Goal: Find specific page/section: Find specific page/section

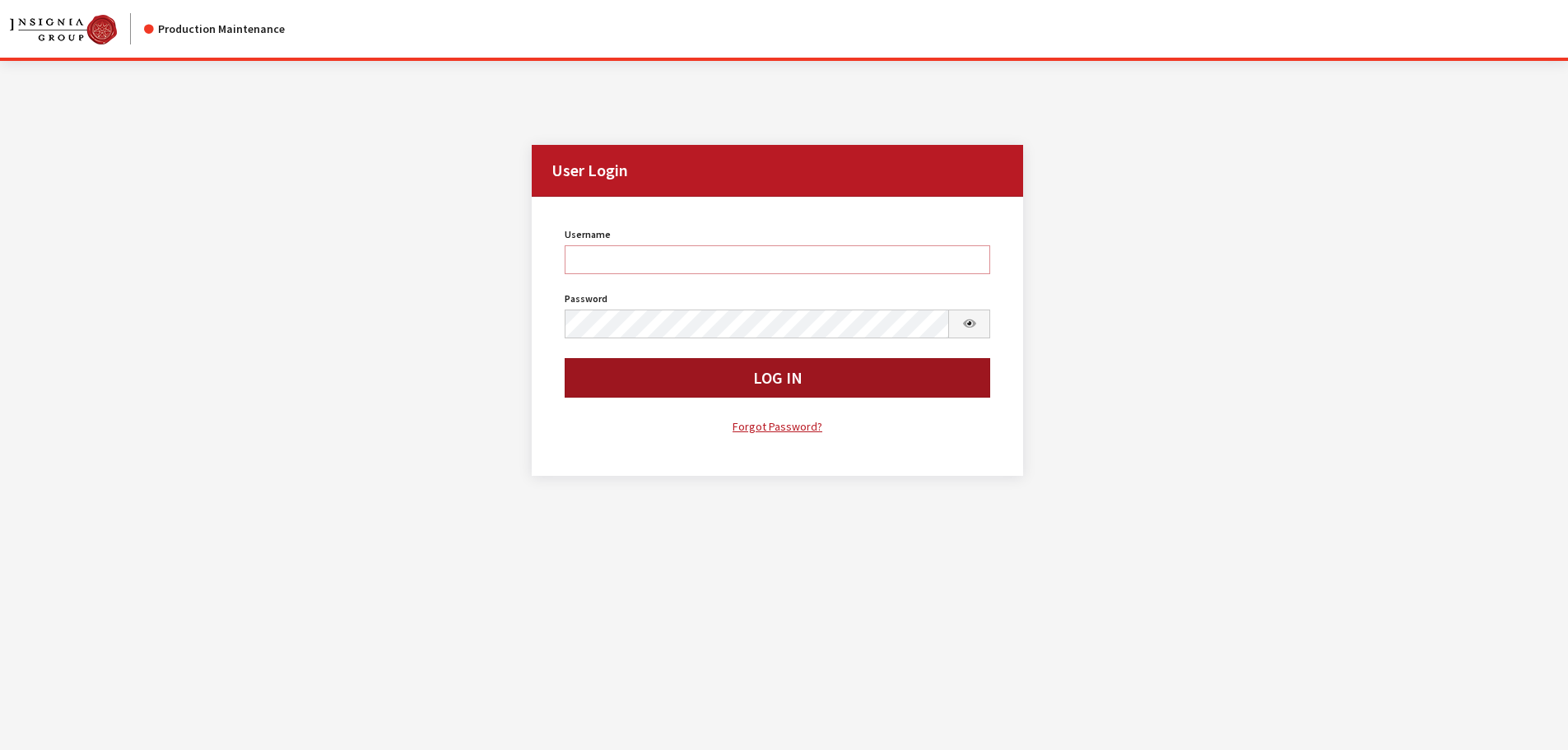
type input "rgoodwin"
click at [652, 380] on button "Log In" at bounding box center [777, 377] width 426 height 39
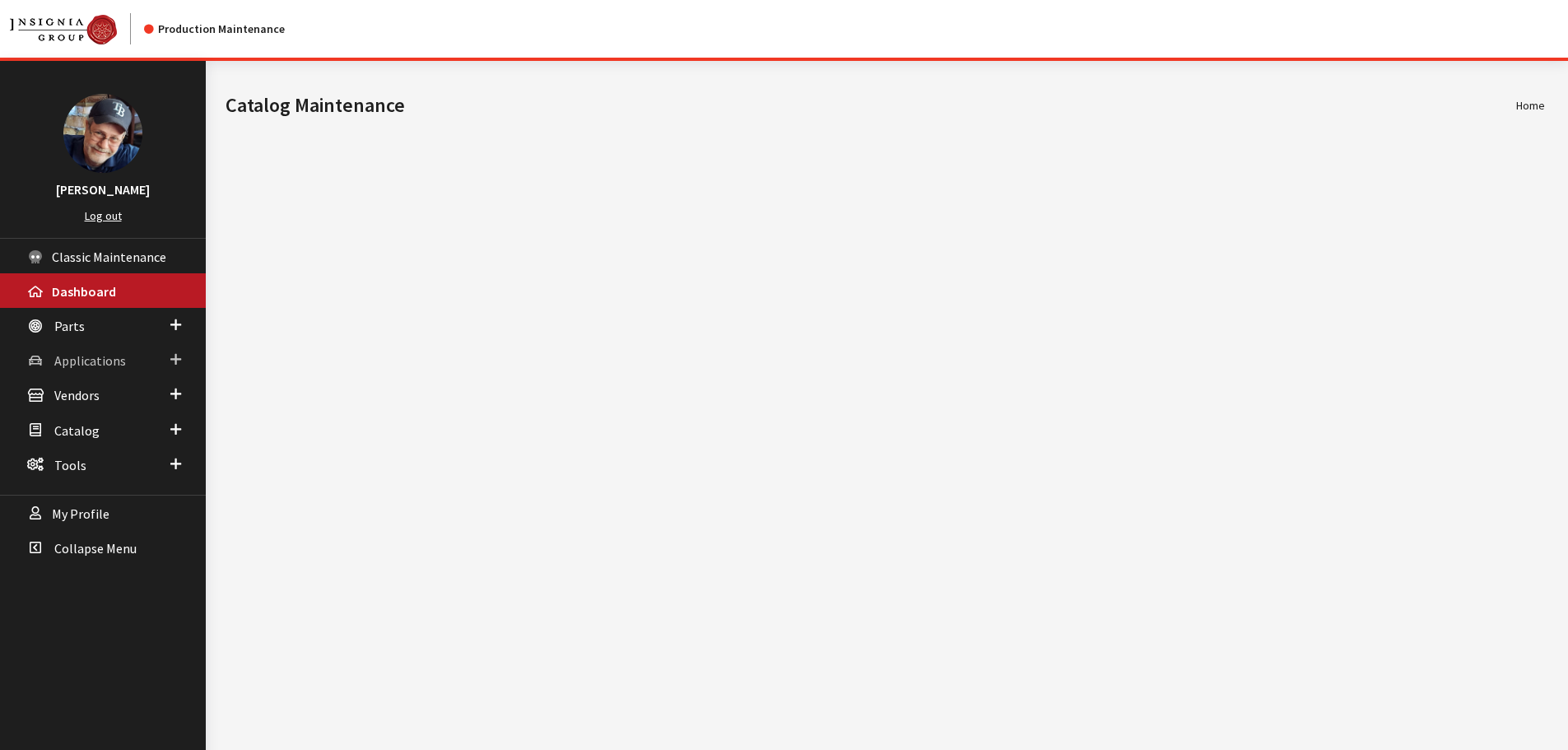
click at [87, 363] on span "Applications" at bounding box center [90, 360] width 72 height 17
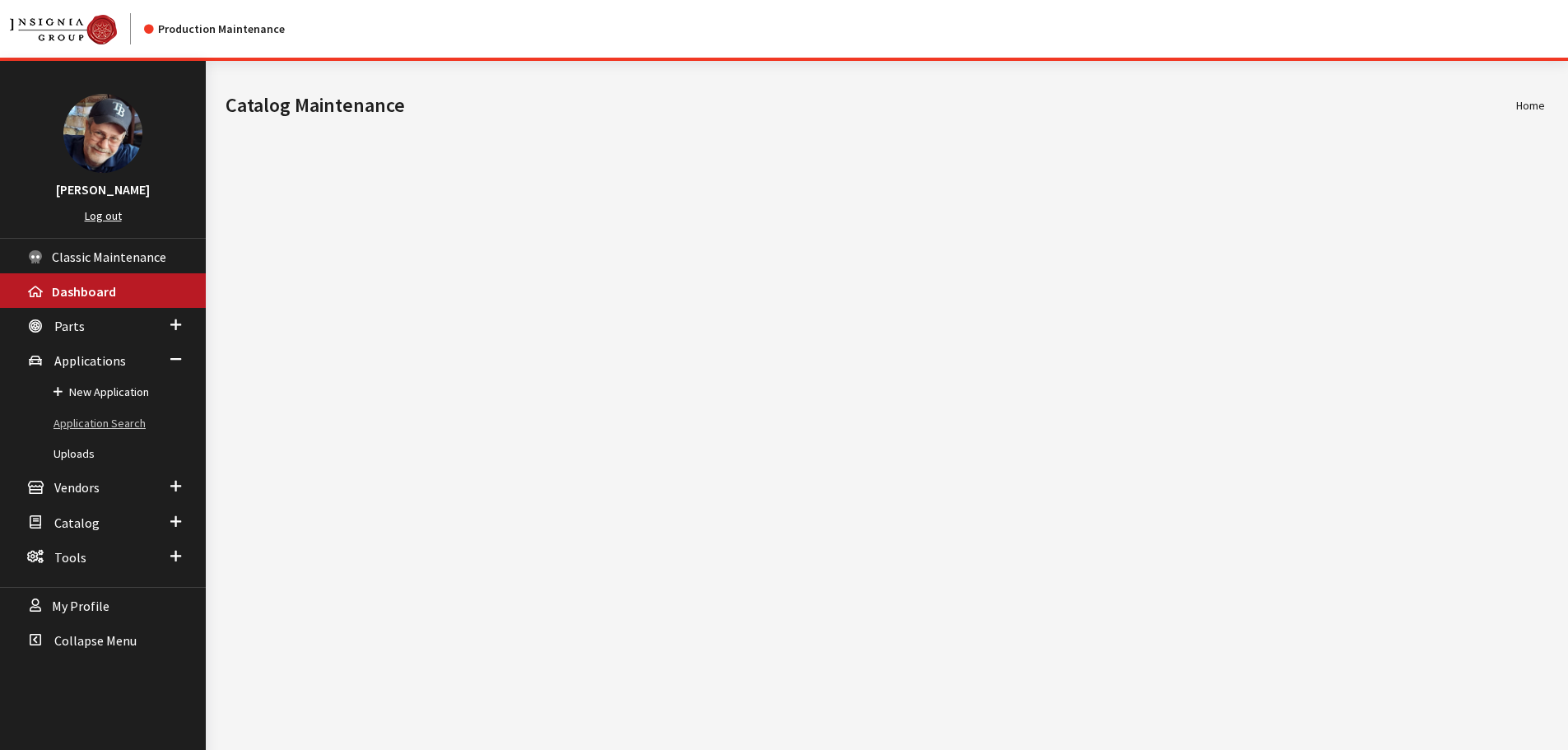
click at [93, 421] on link "Application Search" at bounding box center [103, 423] width 206 height 31
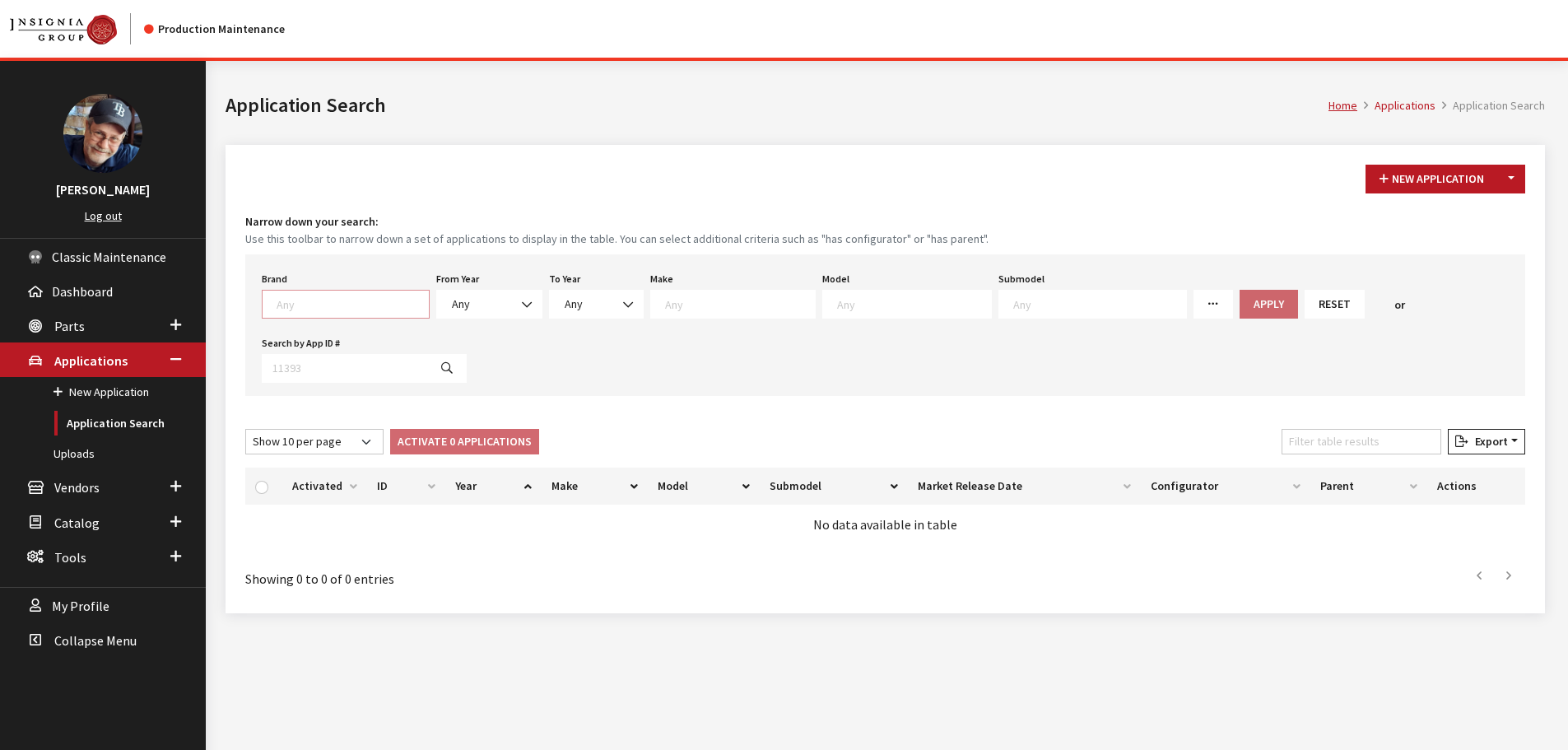
click at [334, 305] on textarea "Search" at bounding box center [353, 304] width 153 height 15
select select "1"
select select
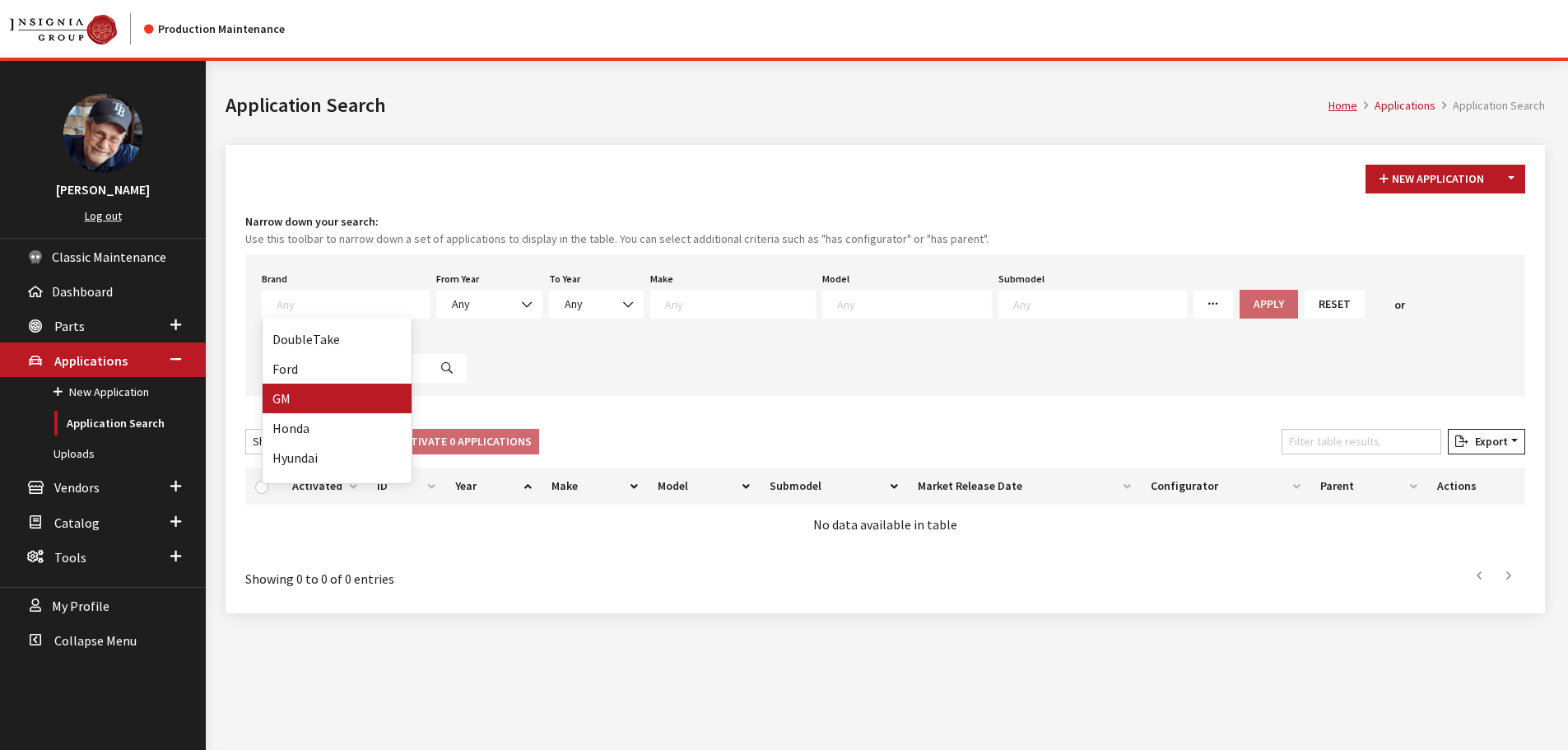
select select
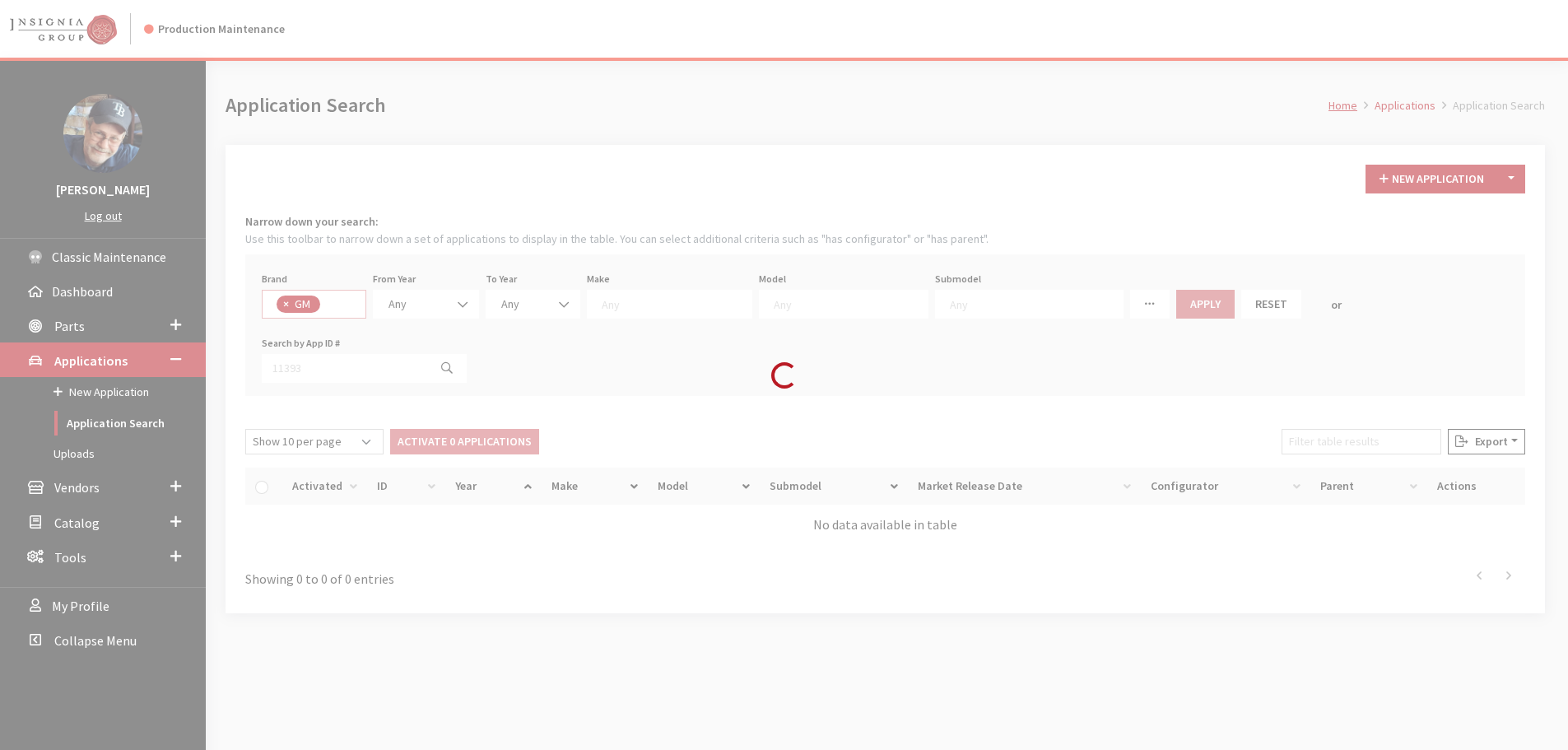
scroll to position [125, 0]
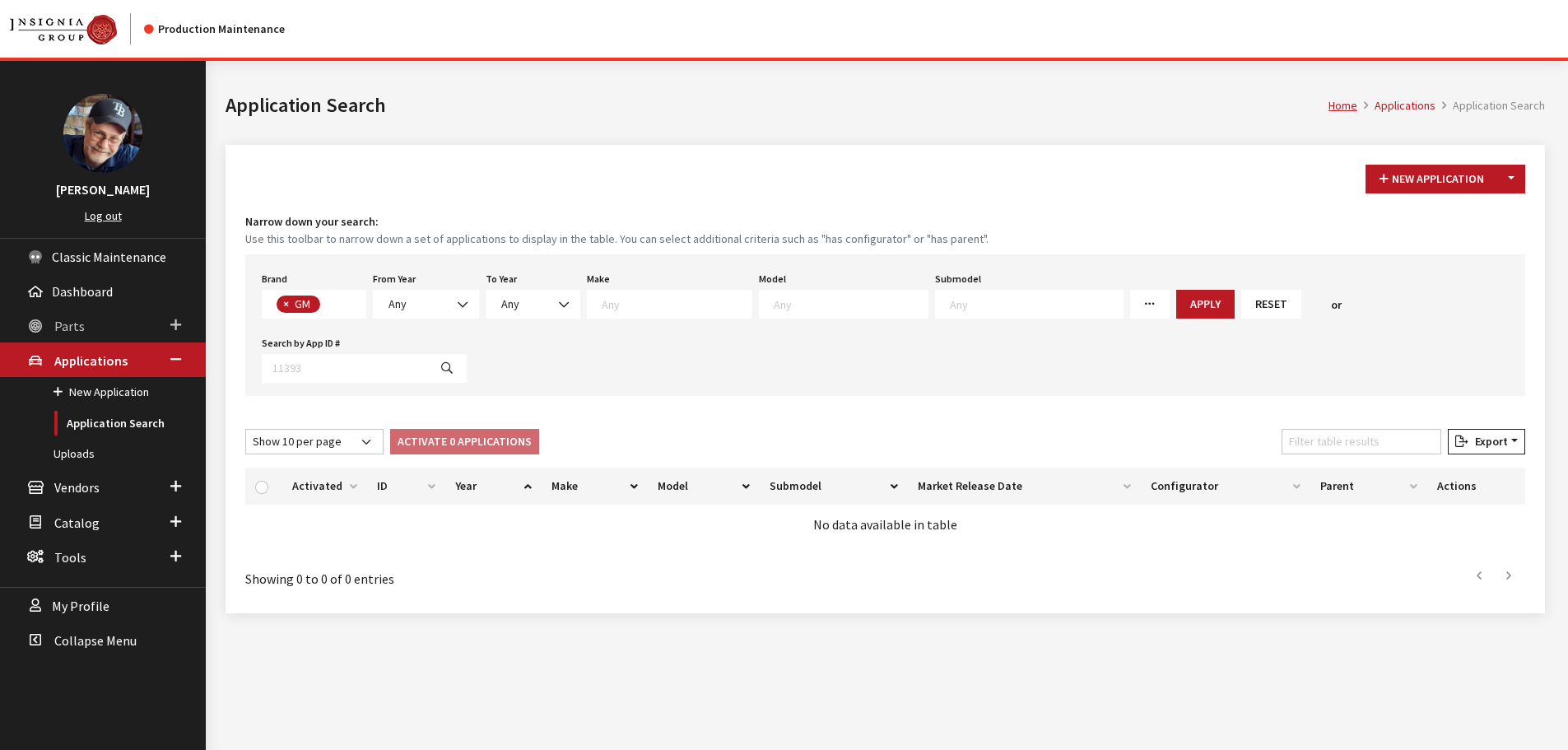
click at [65, 317] on link "Parts" at bounding box center [103, 325] width 206 height 34
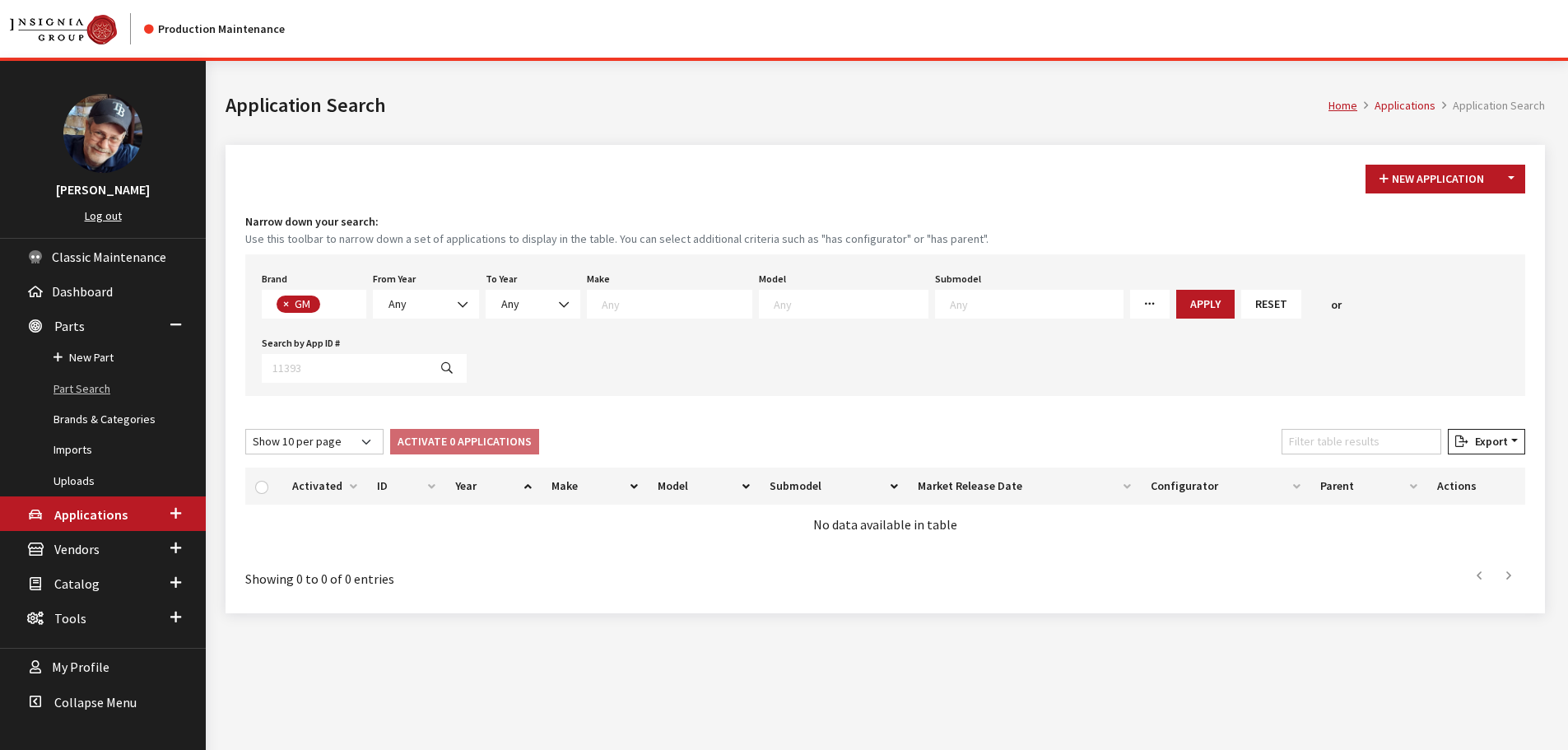
click at [75, 390] on link "Part Search" at bounding box center [103, 389] width 206 height 31
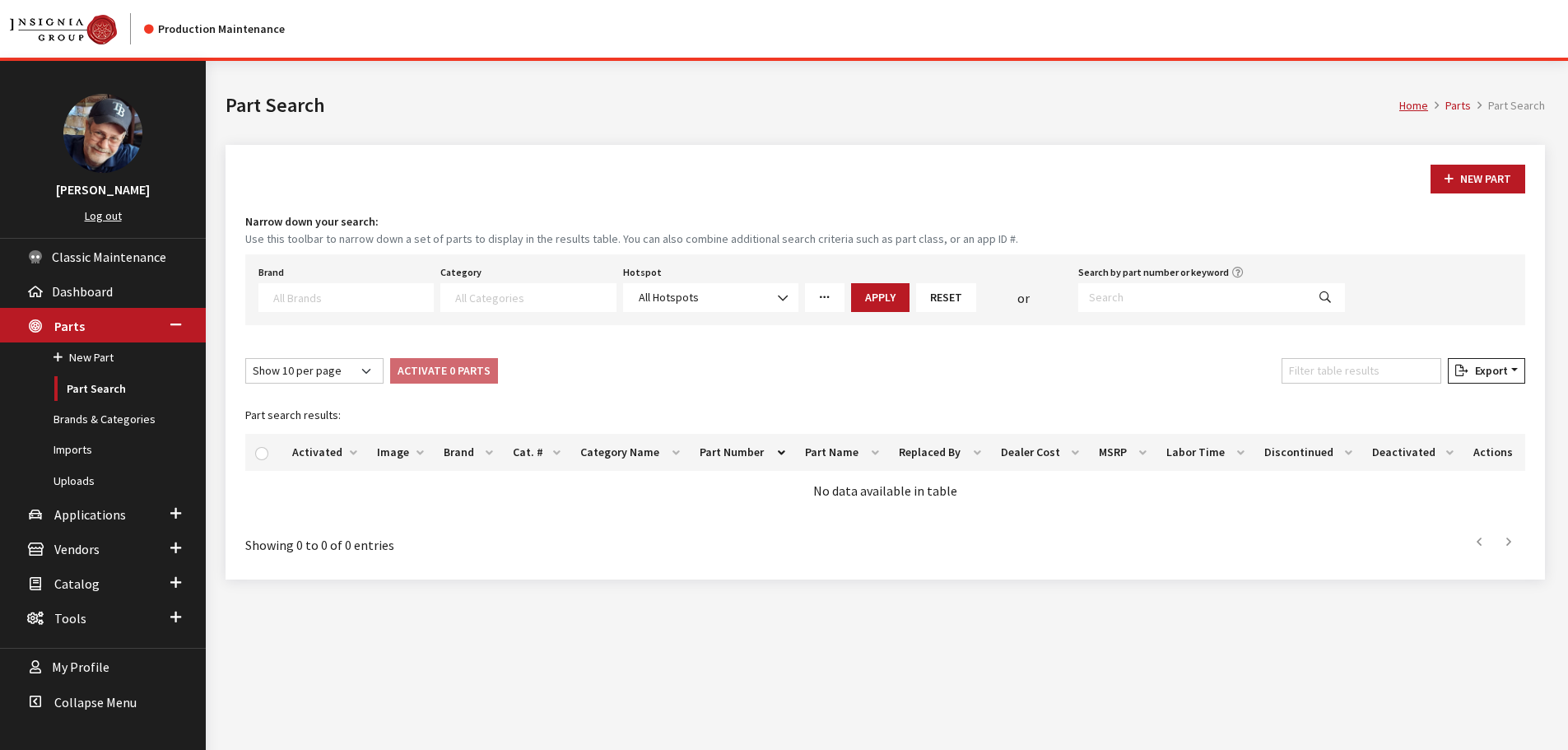
select select
click at [368, 292] on textarea "Search" at bounding box center [353, 297] width 159 height 15
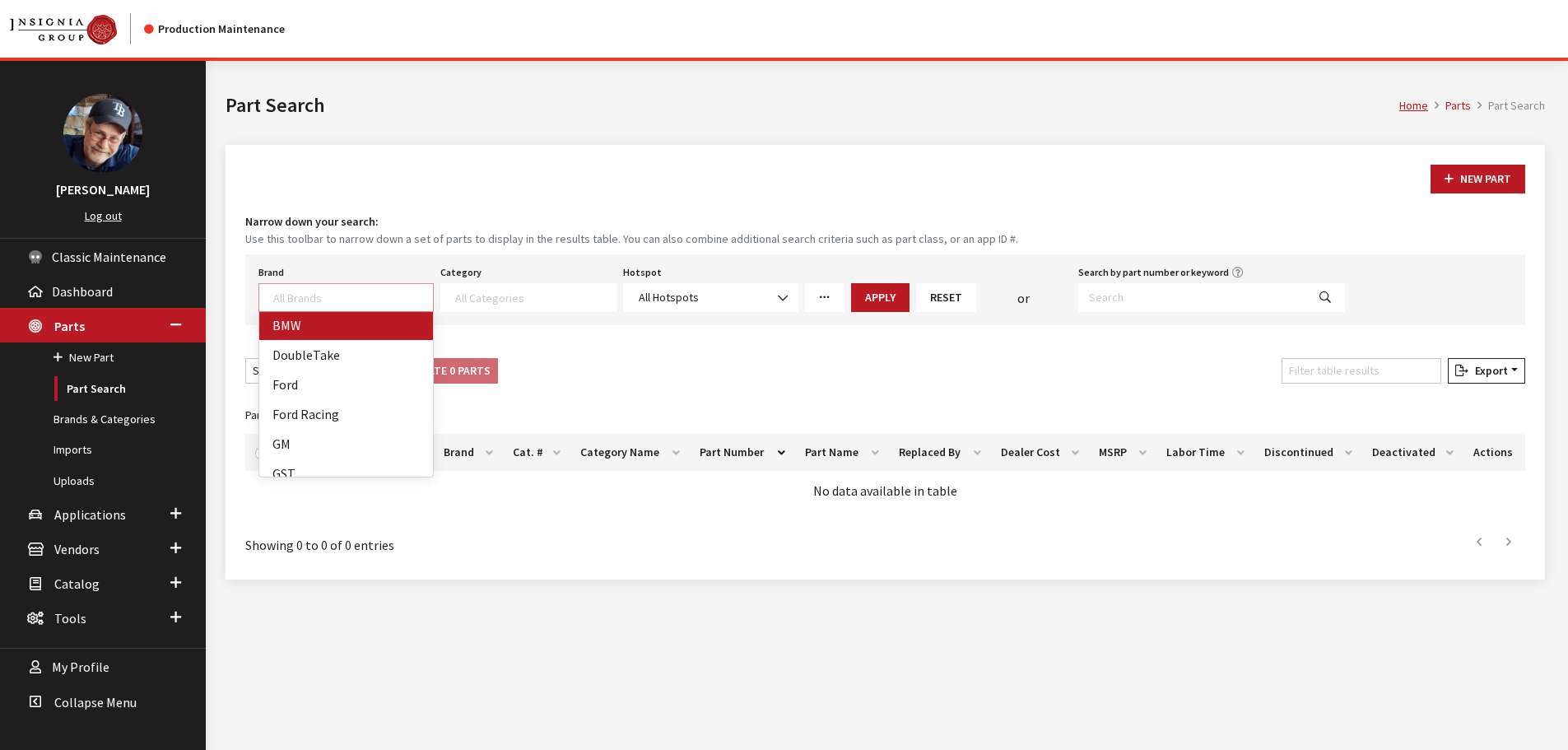
scroll to position [136, 0]
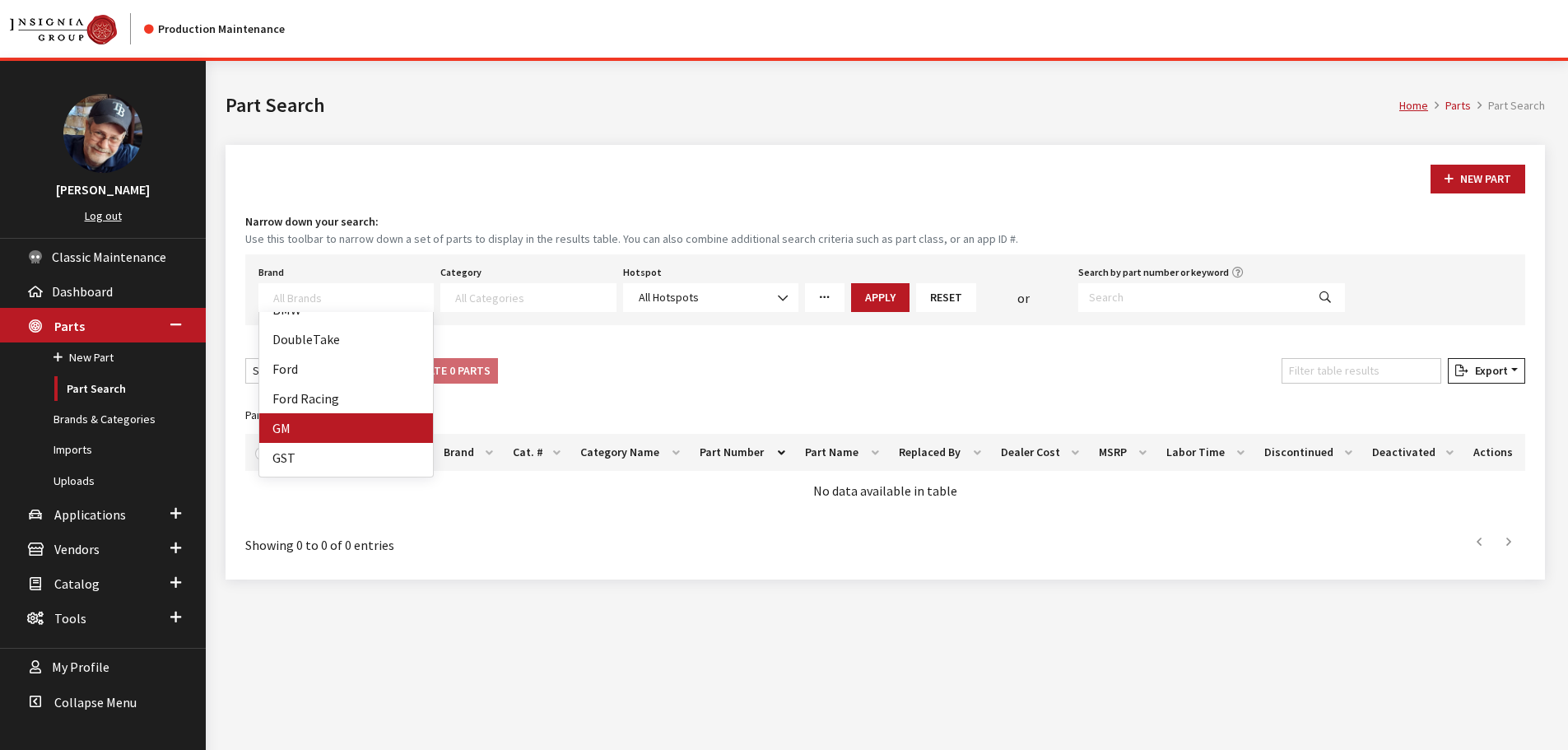
drag, startPoint x: 323, startPoint y: 425, endPoint x: 520, endPoint y: 364, distance: 206.2
select select "1"
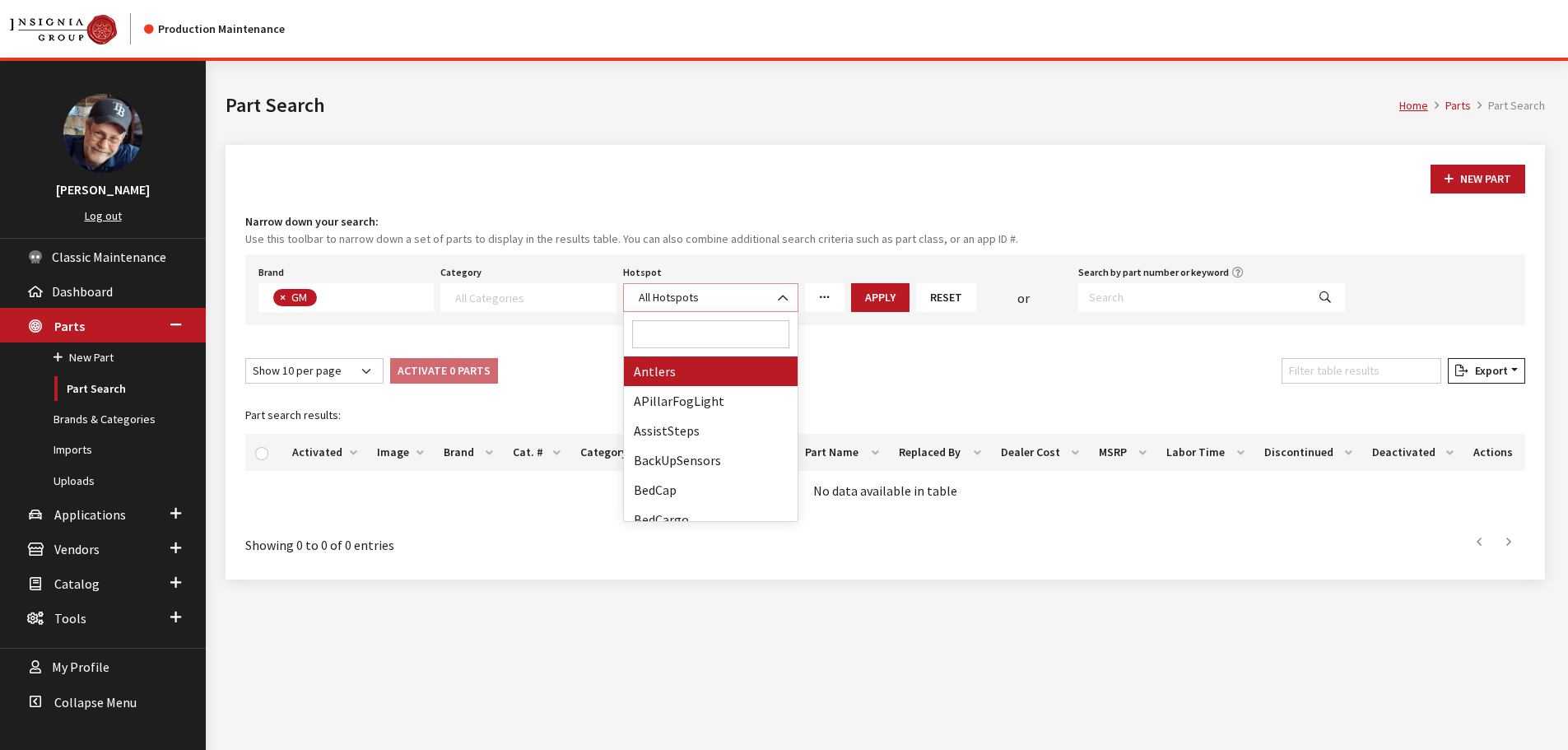
click at [777, 289] on b at bounding box center [777, 289] width 0 height 0
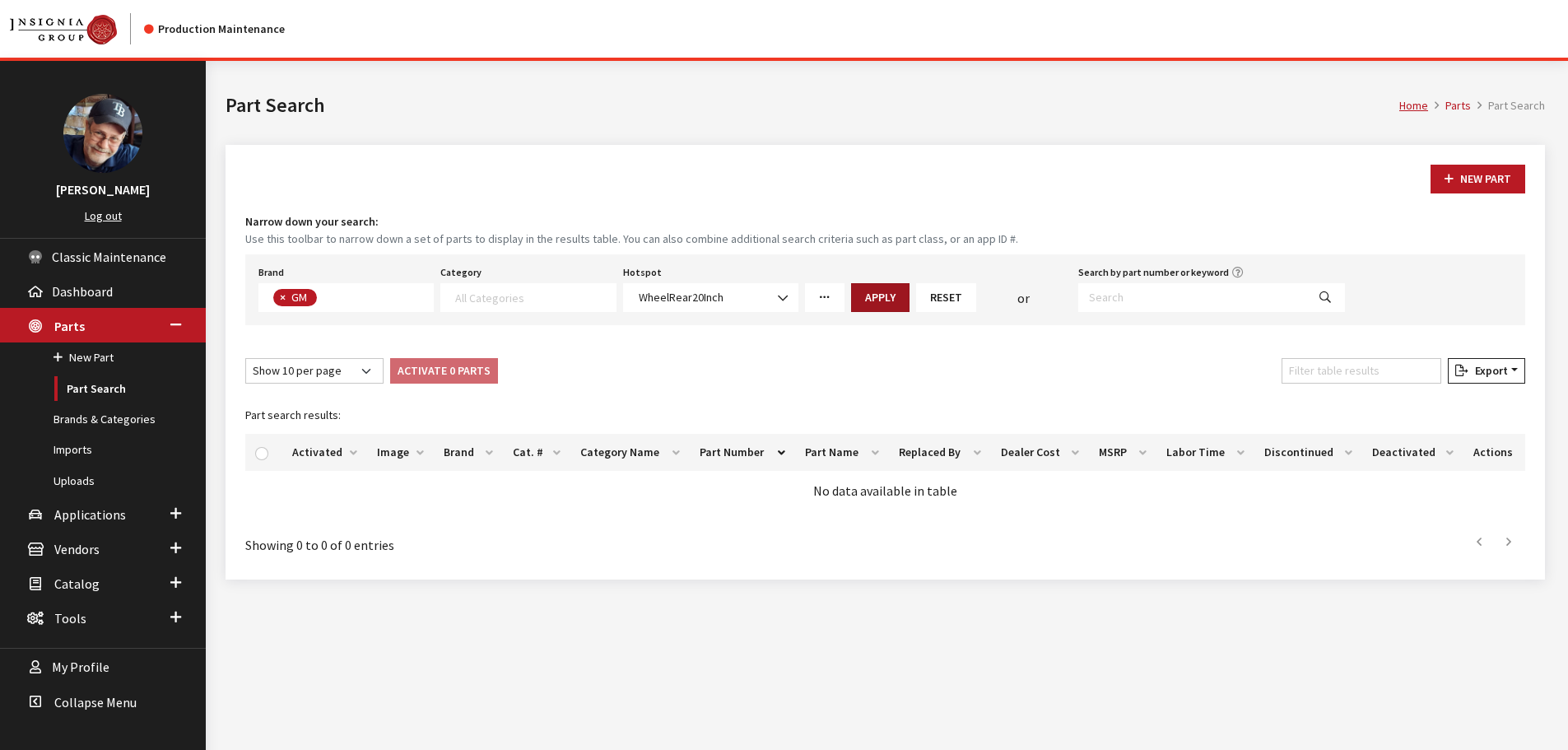
click at [880, 294] on button "Apply" at bounding box center [880, 297] width 58 height 29
click at [777, 289] on b at bounding box center [777, 289] width 0 height 0
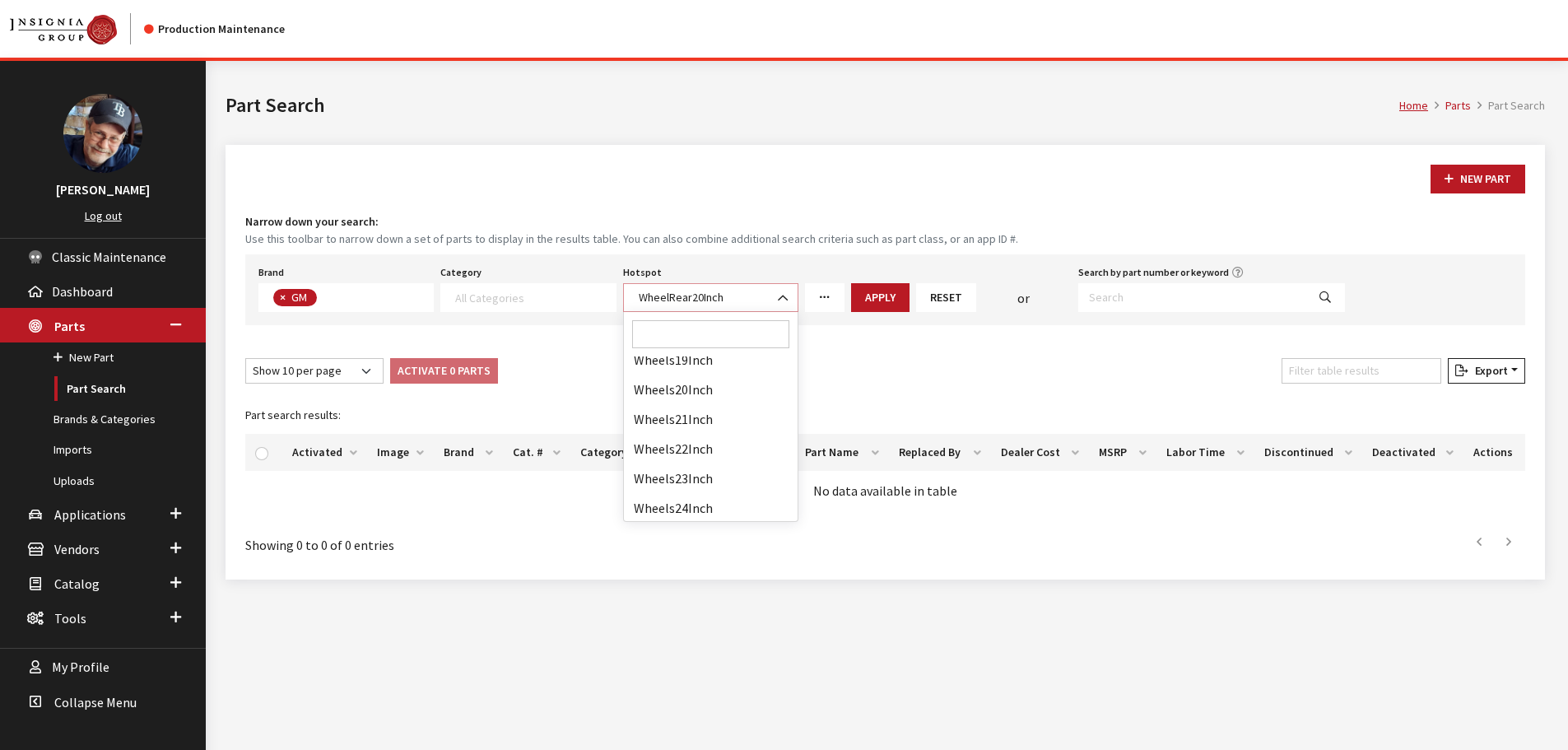
scroll to position [7648, 0]
select select "98"
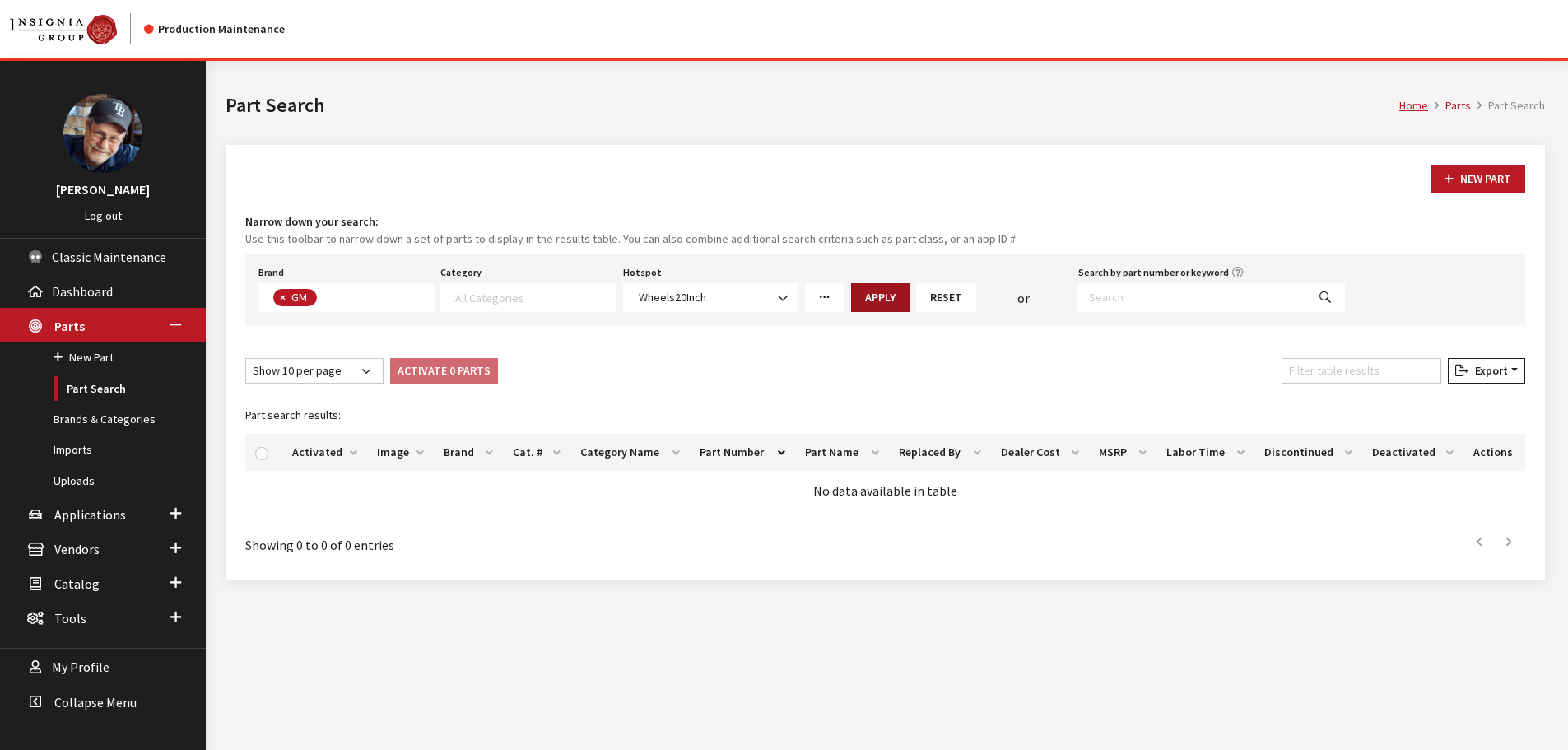
click at [880, 300] on button "Apply" at bounding box center [880, 297] width 58 height 29
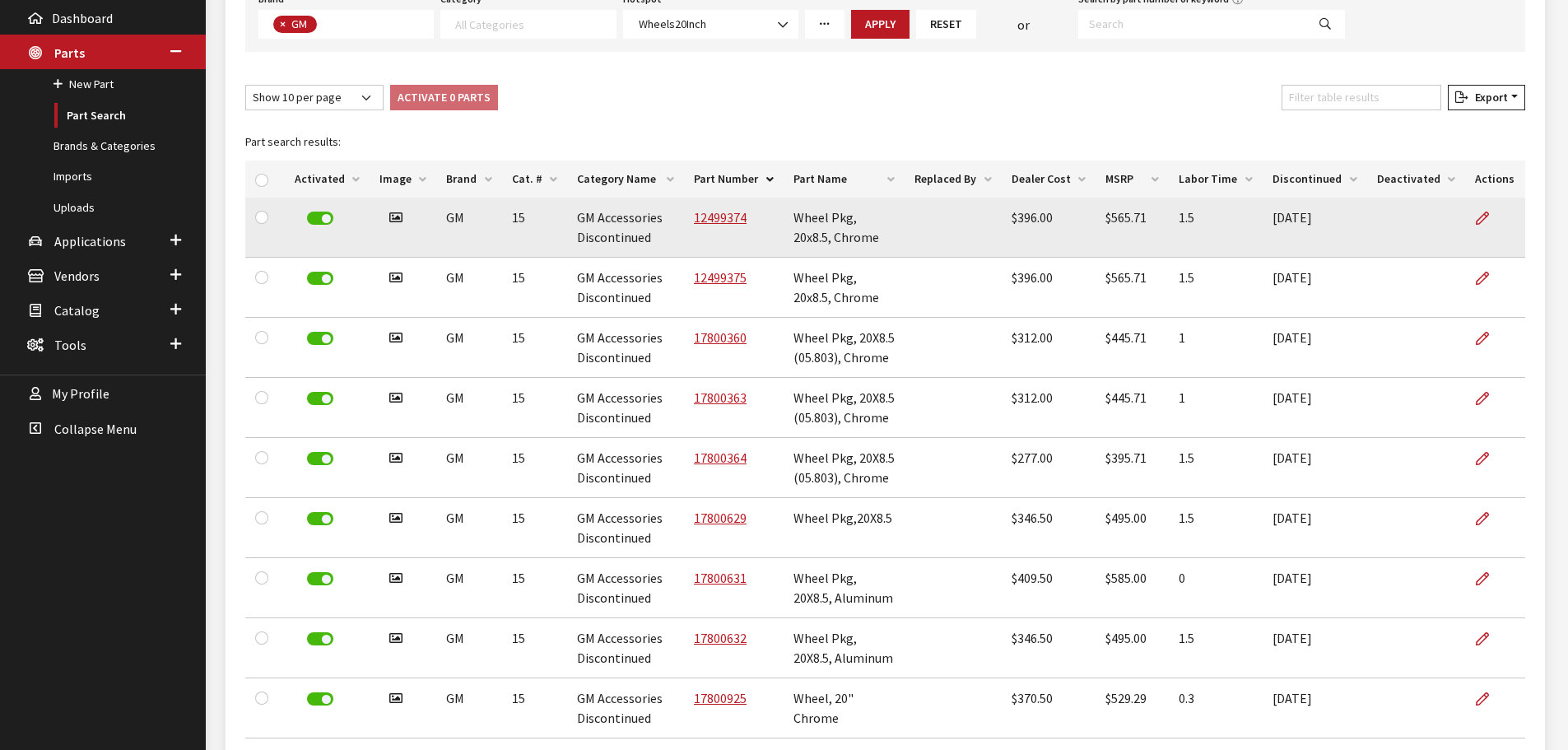
scroll to position [274, 0]
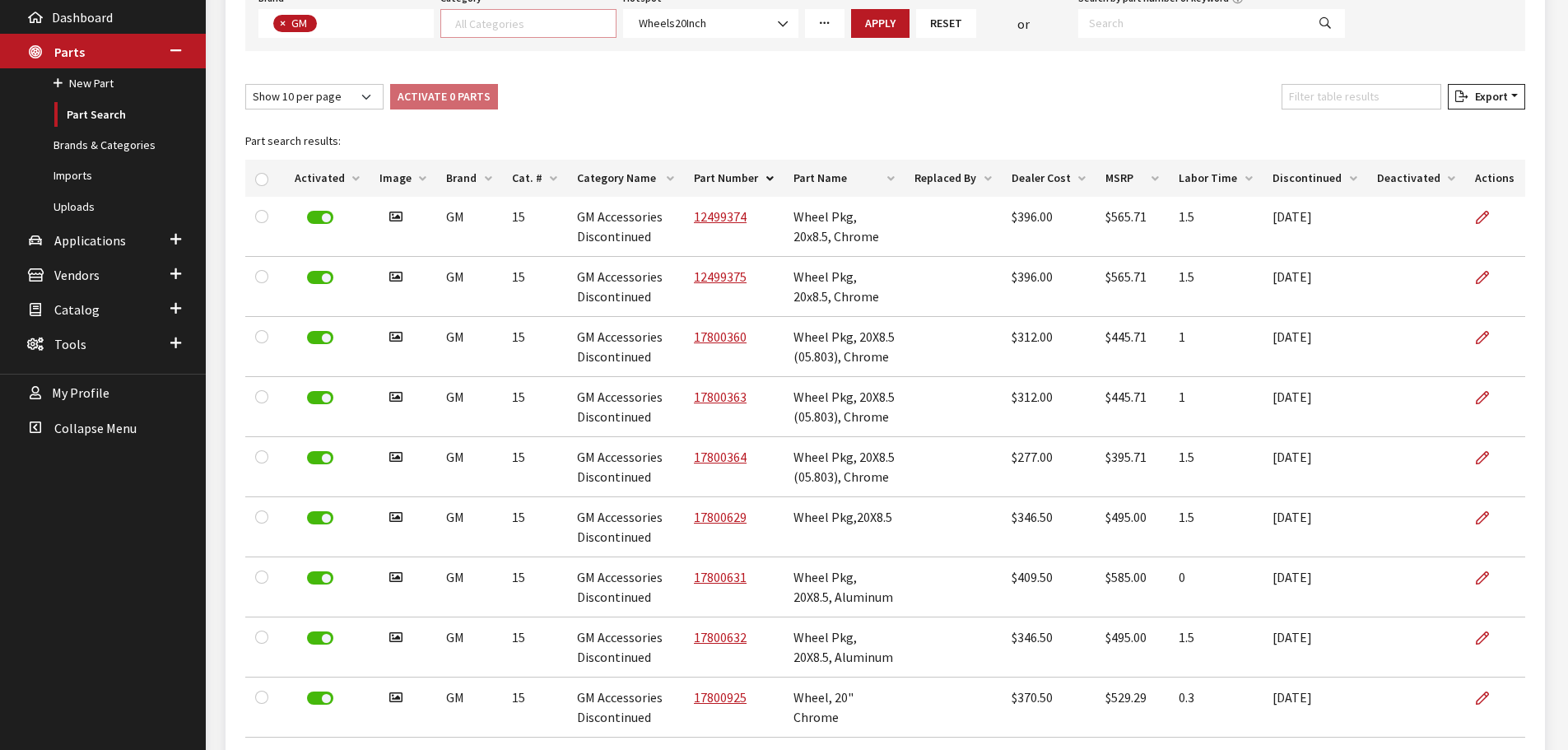
click at [531, 20] on textarea "Search" at bounding box center [535, 23] width 159 height 15
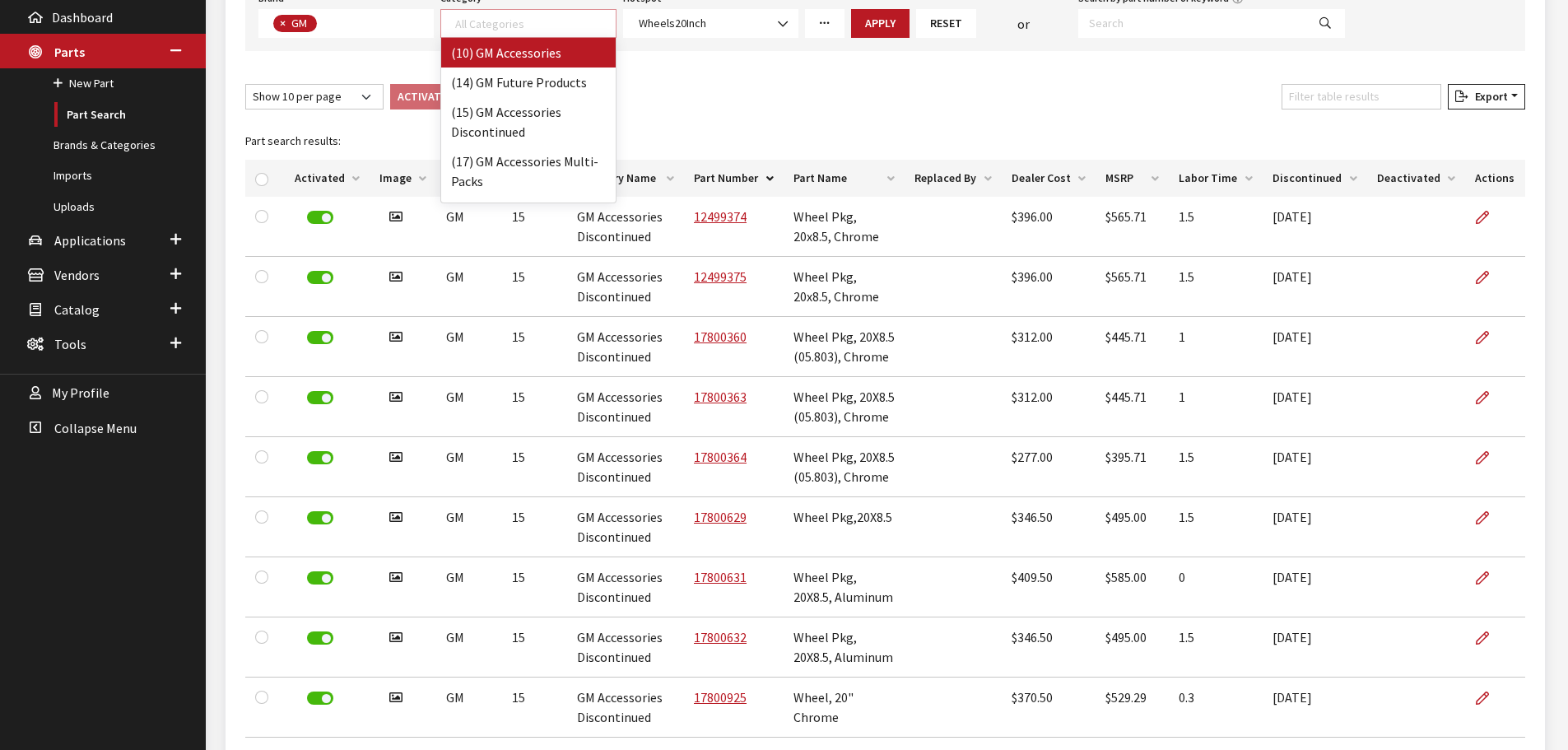
select select "5"
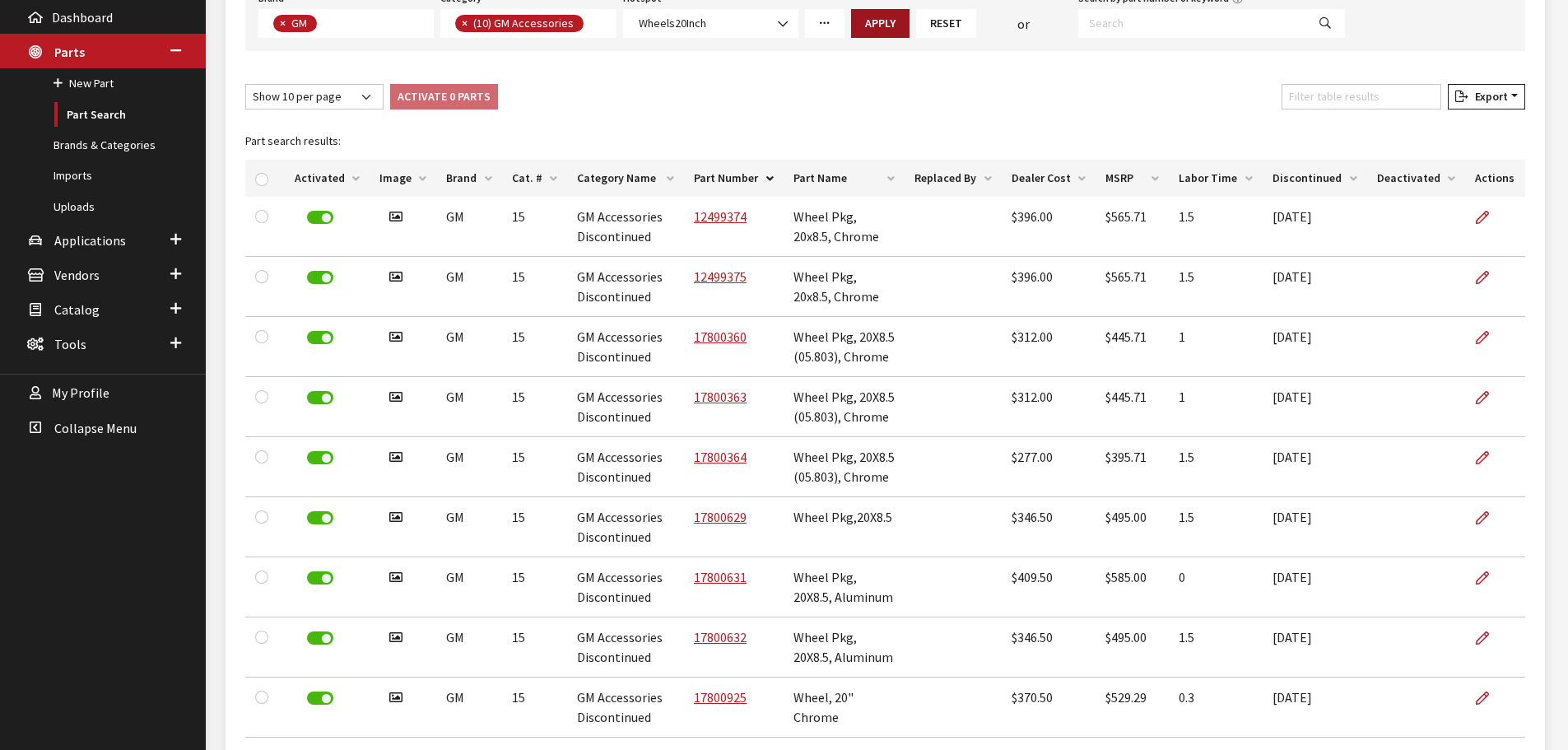
click at [883, 12] on button "Apply" at bounding box center [880, 23] width 58 height 29
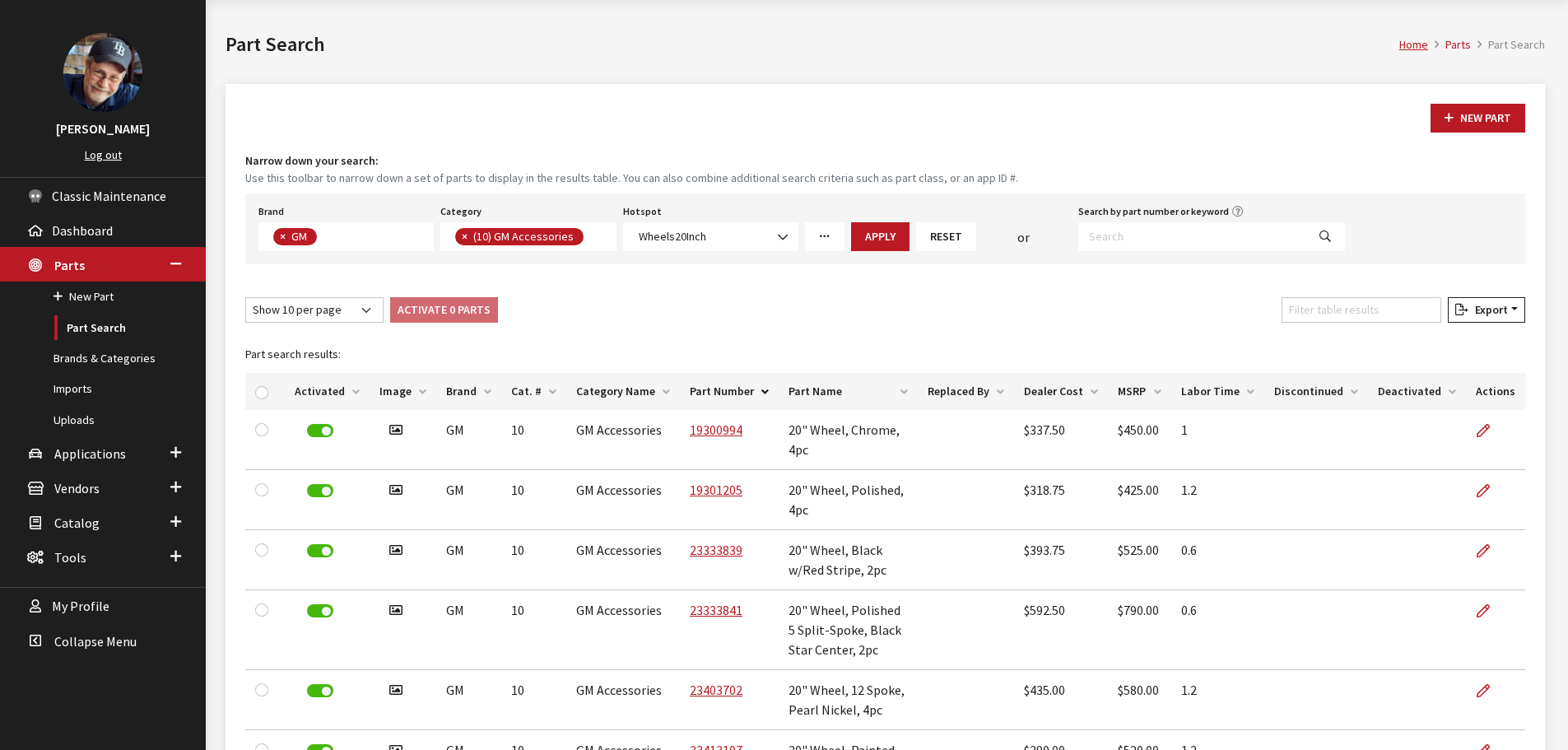
scroll to position [274, 0]
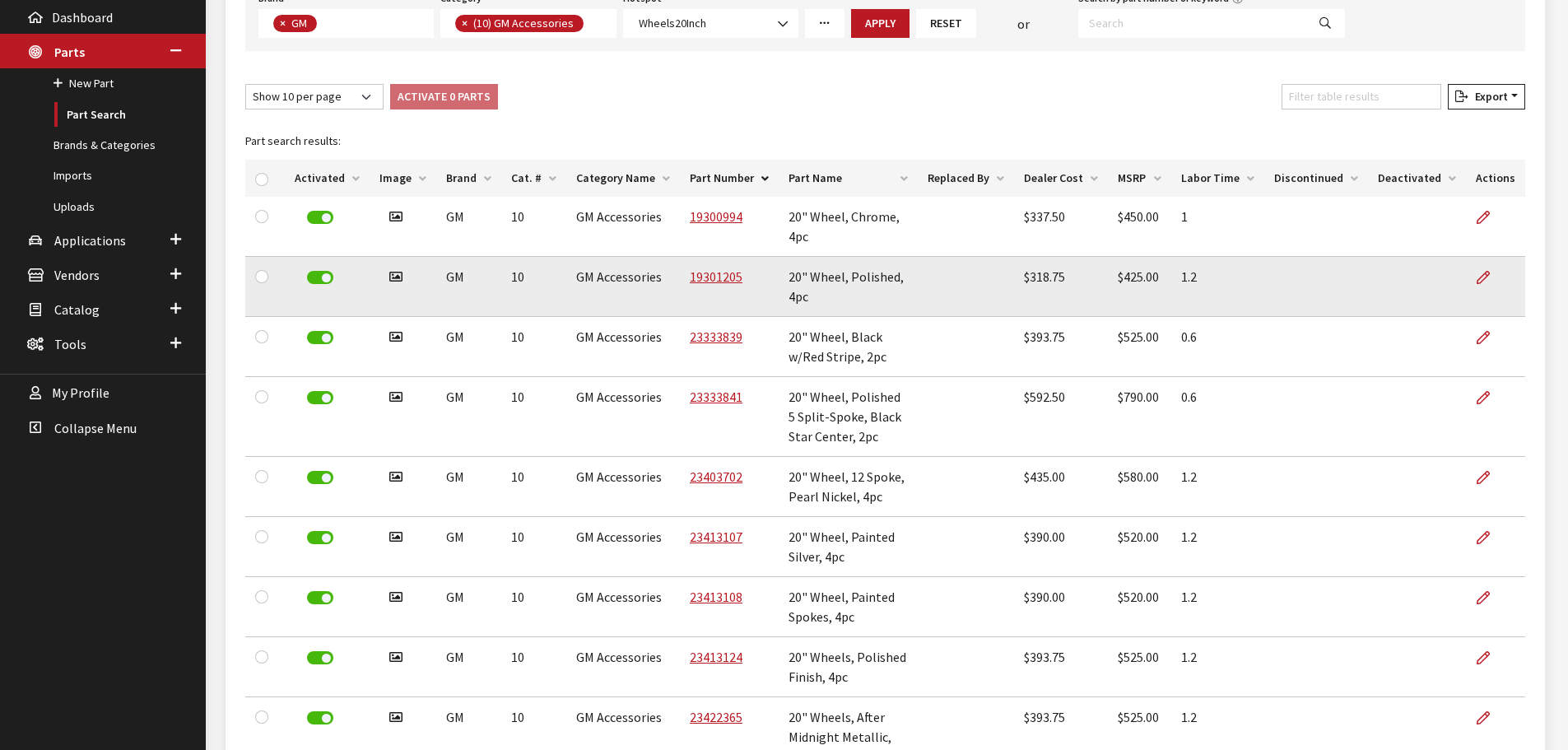
click at [936, 267] on td at bounding box center [965, 287] width 96 height 60
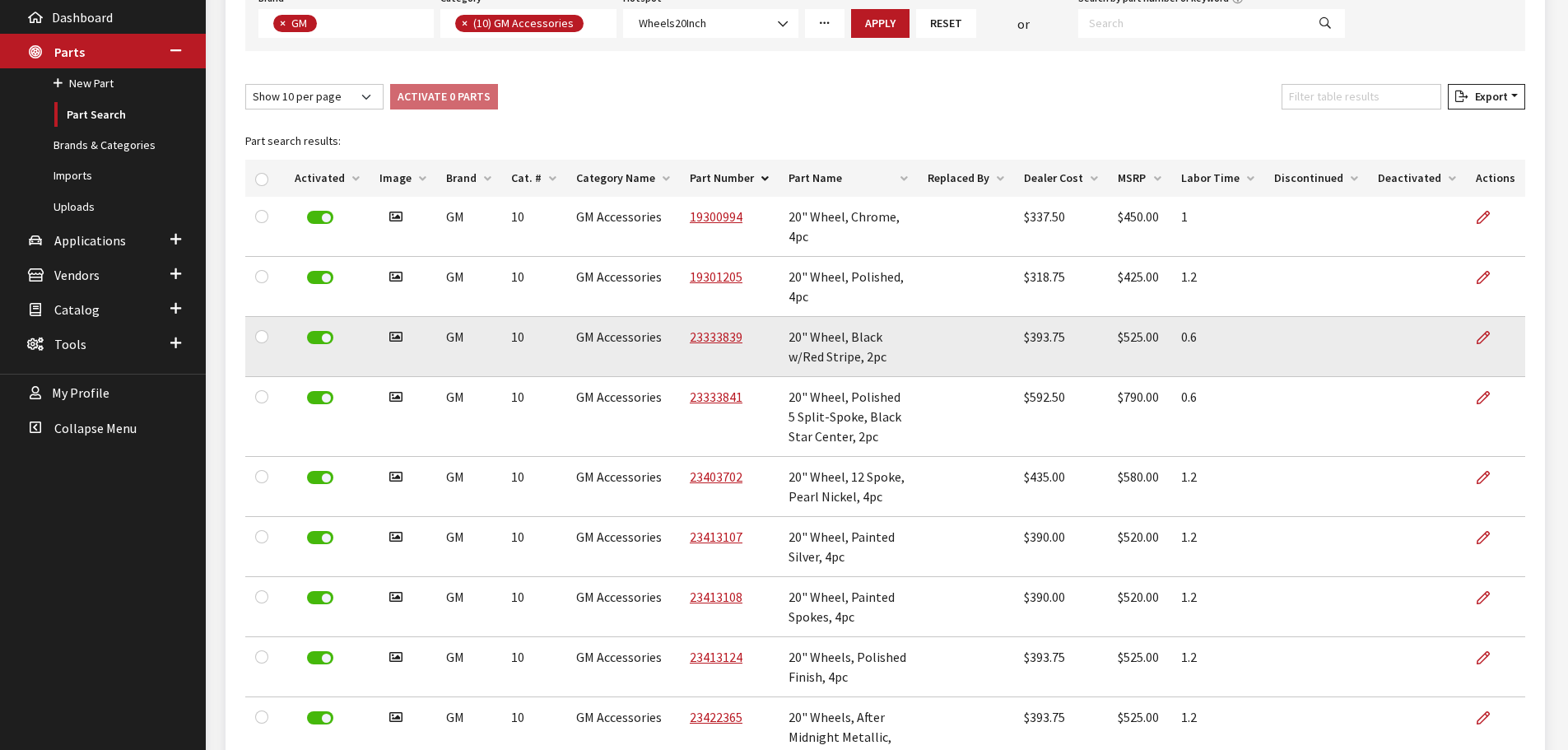
drag, startPoint x: 1488, startPoint y: 260, endPoint x: 1304, endPoint y: 294, distance: 187.1
click at [1487, 272] on icon at bounding box center [1483, 279] width 13 height 13
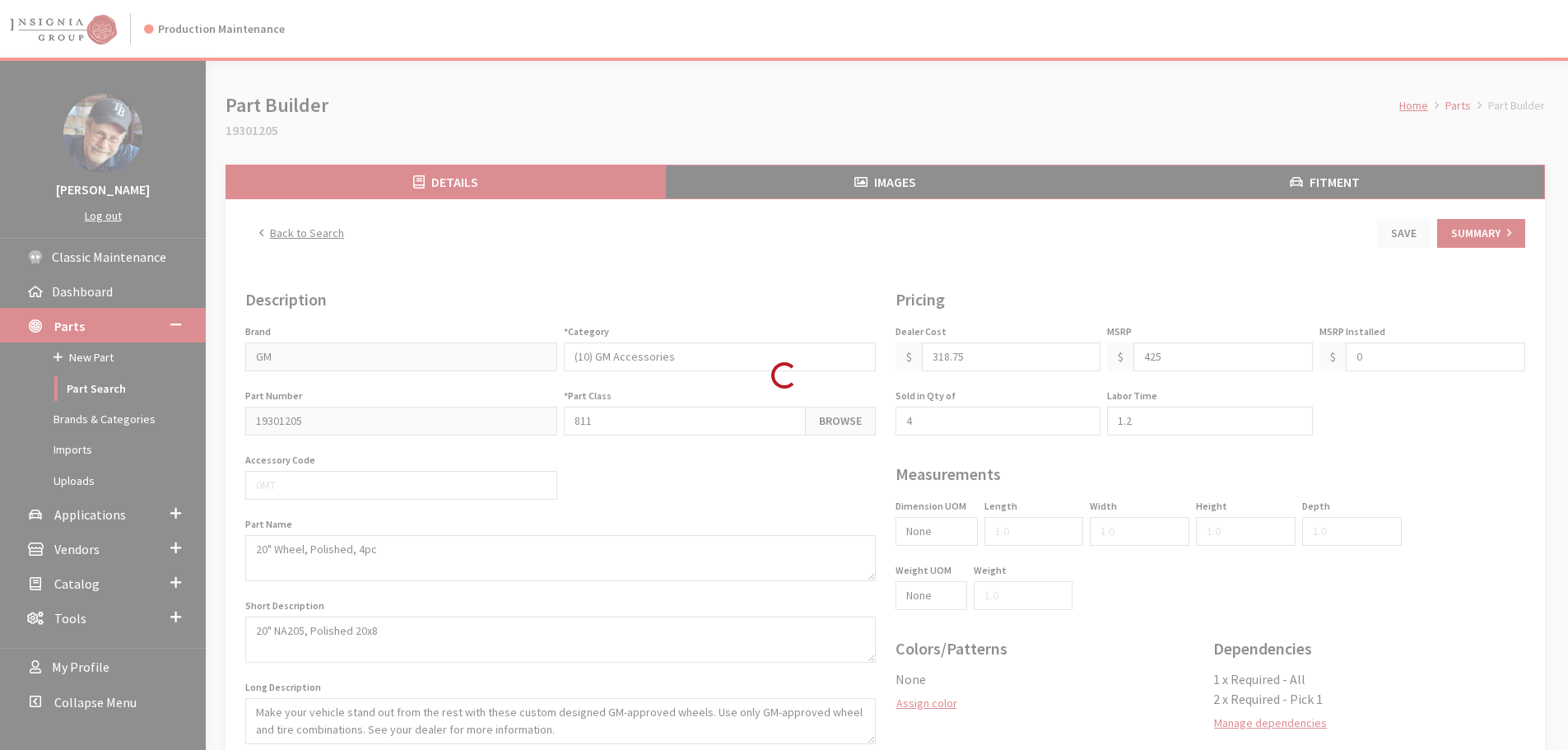
type input "425.00"
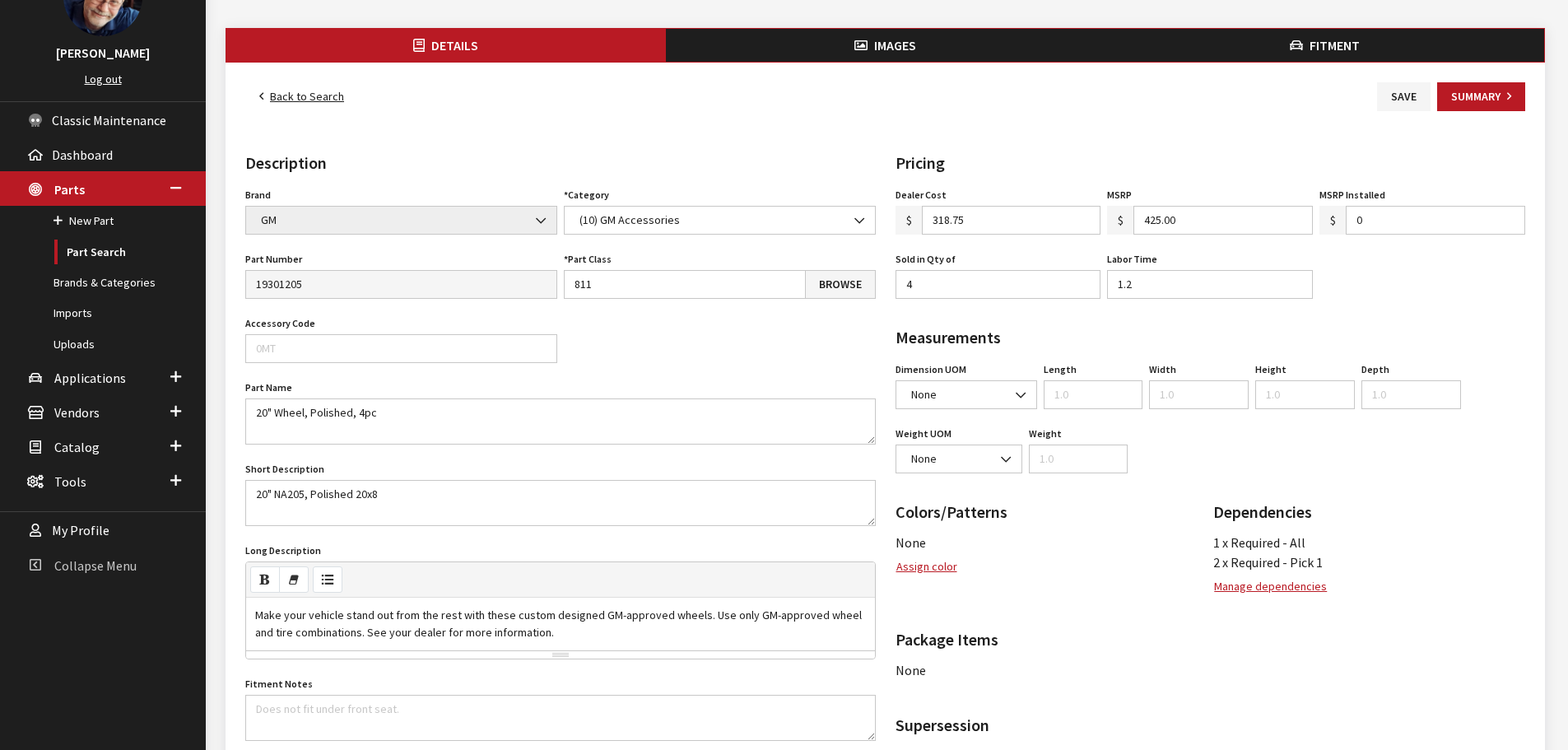
scroll to position [135, 0]
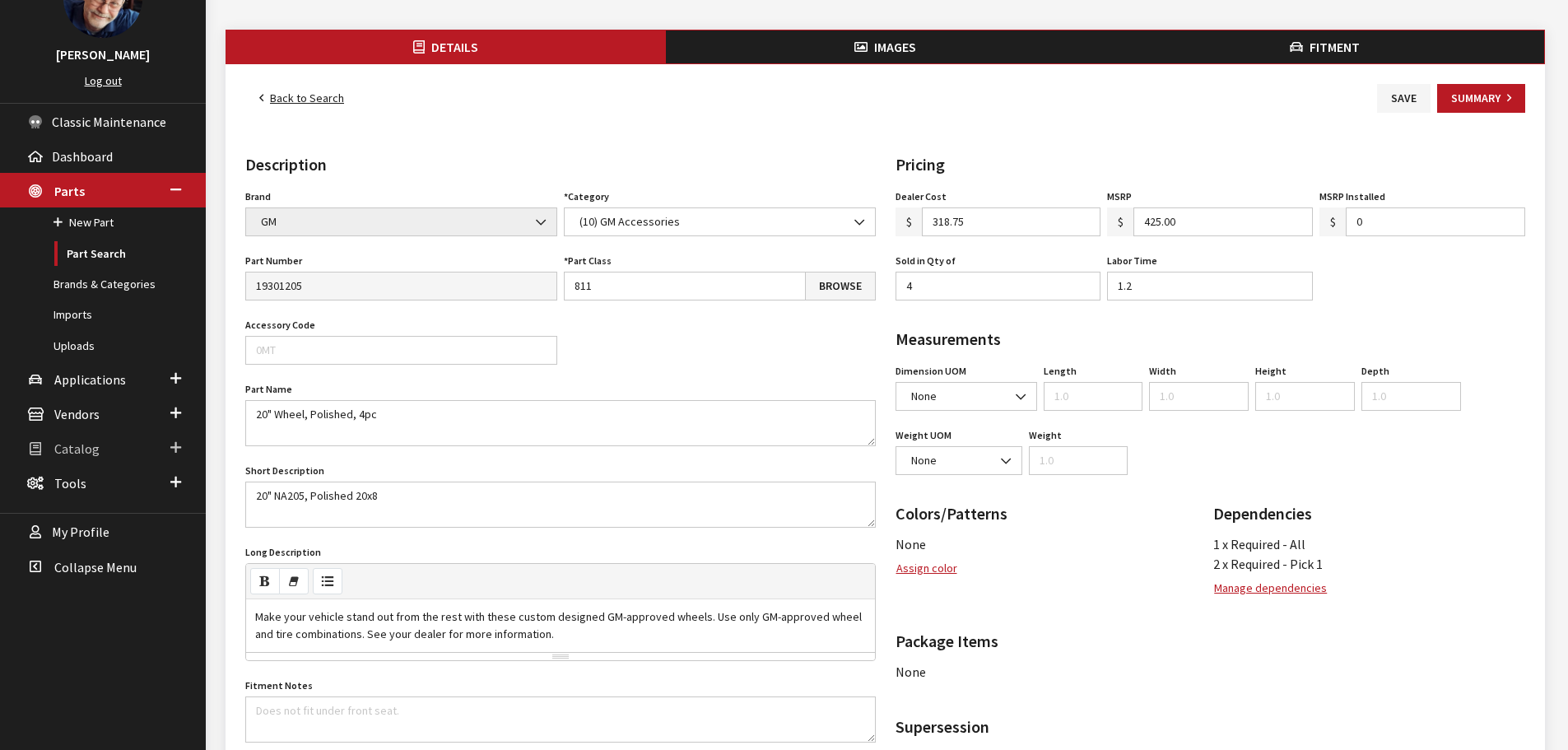
click at [76, 444] on span "Catalog" at bounding box center [77, 449] width 45 height 17
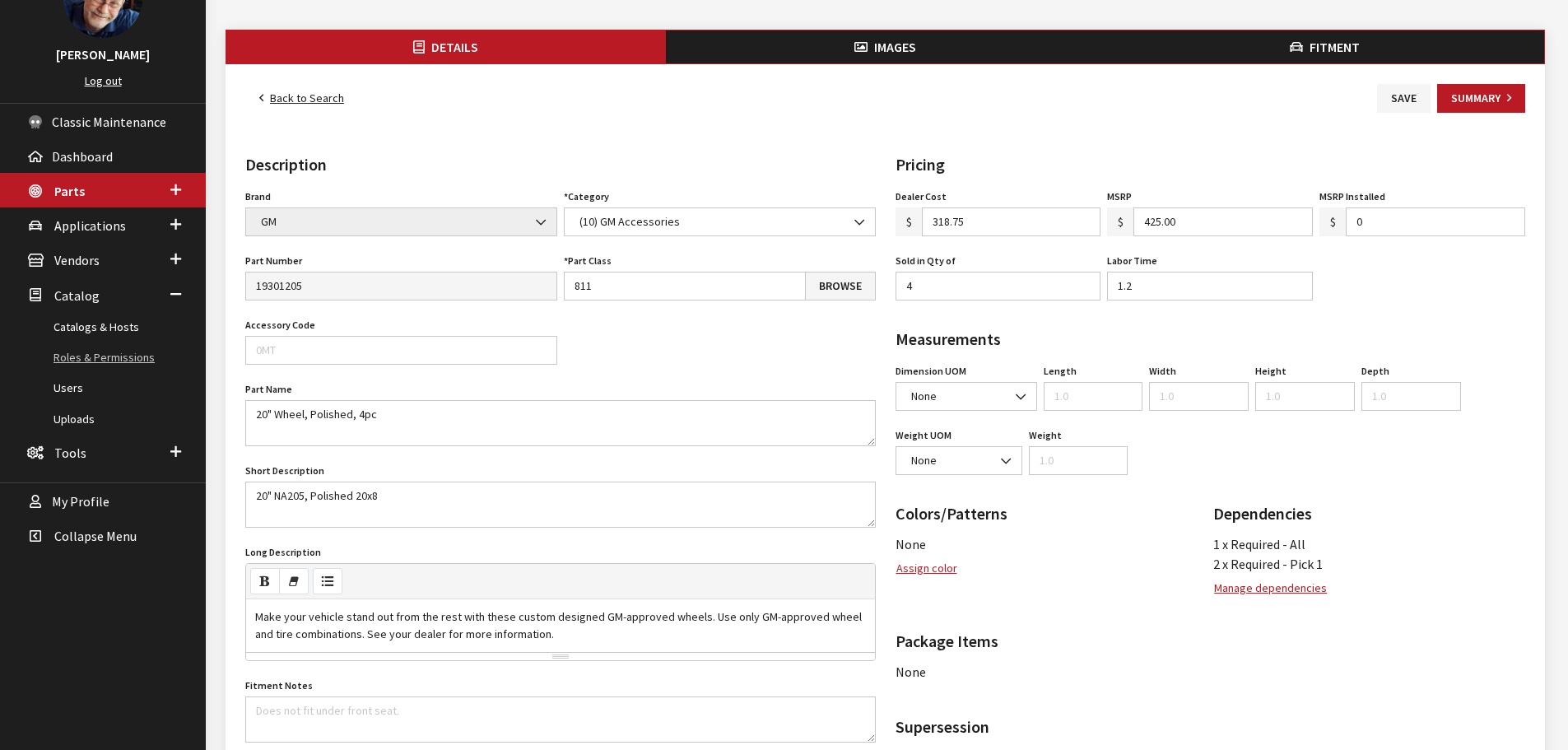
click at [80, 351] on link "Roles & Permissions" at bounding box center [103, 357] width 206 height 31
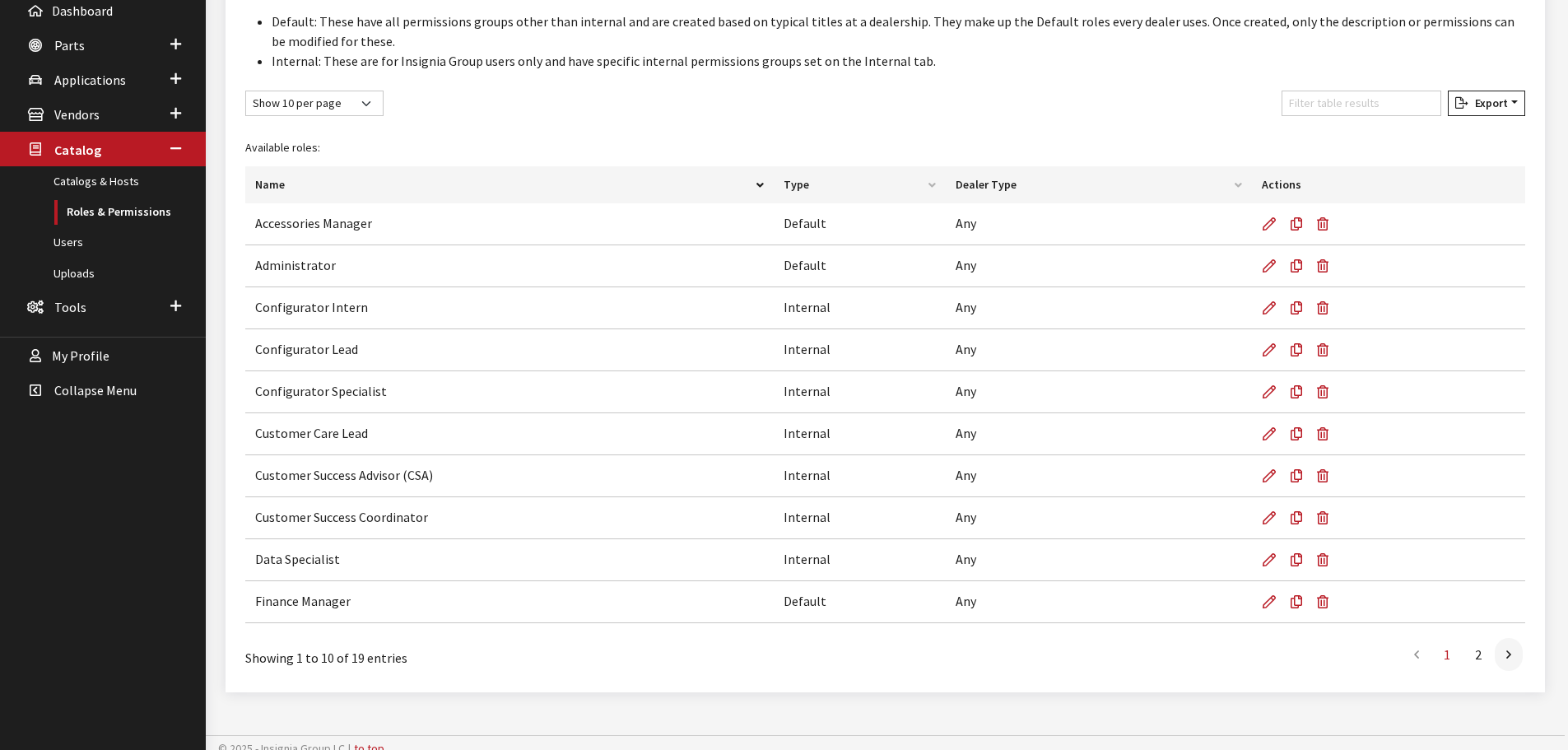
scroll to position [292, 0]
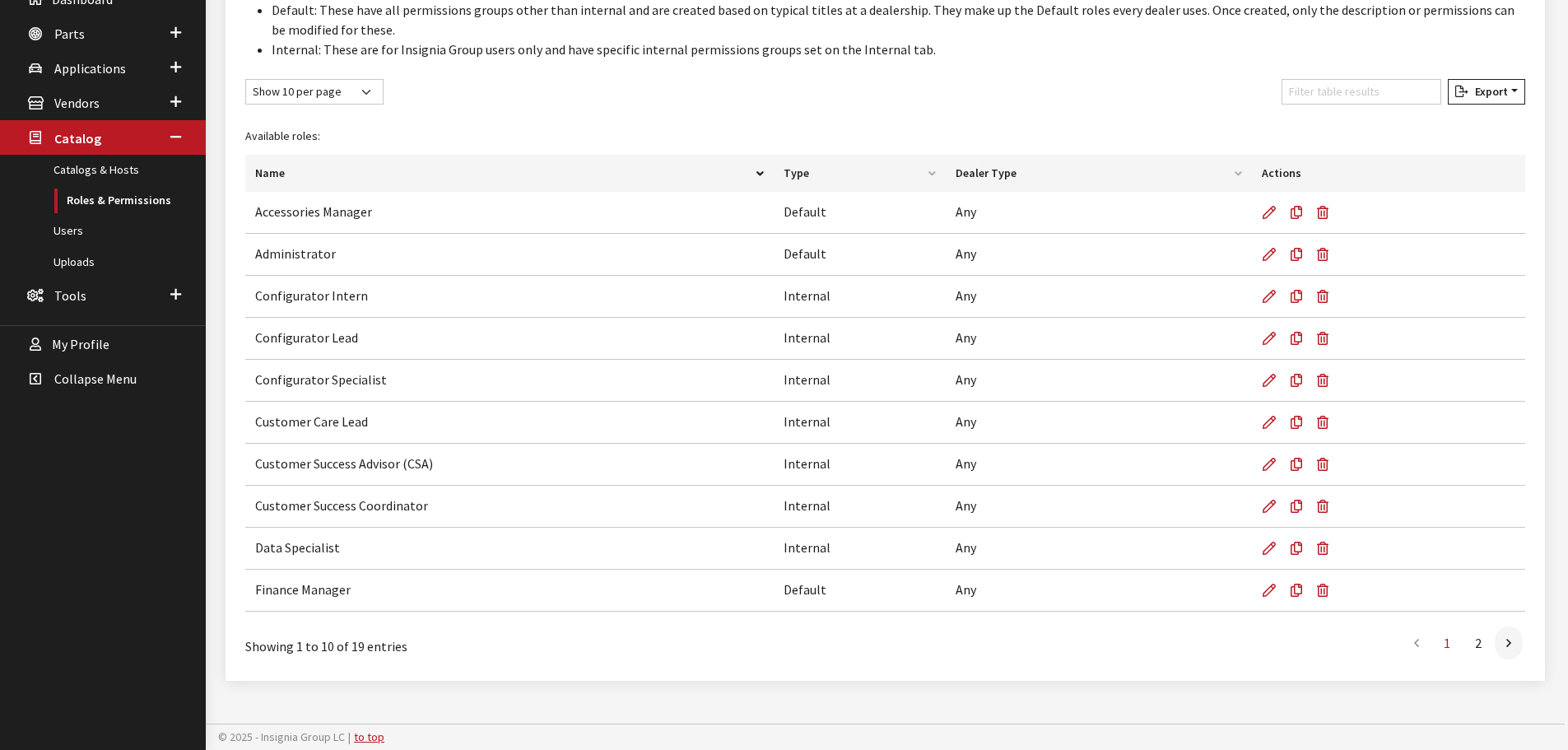
click at [807, 90] on div "Show 10 per page Show 25 per page Show 50 per page Show 100 per page Show 1000 …" at bounding box center [885, 95] width 1286 height 32
click at [28, 559] on div "Ray Goodwin Log out Classic Maintenance Dashboard Parts New Part Part Search Br…" at bounding box center [103, 259] width 206 height 981
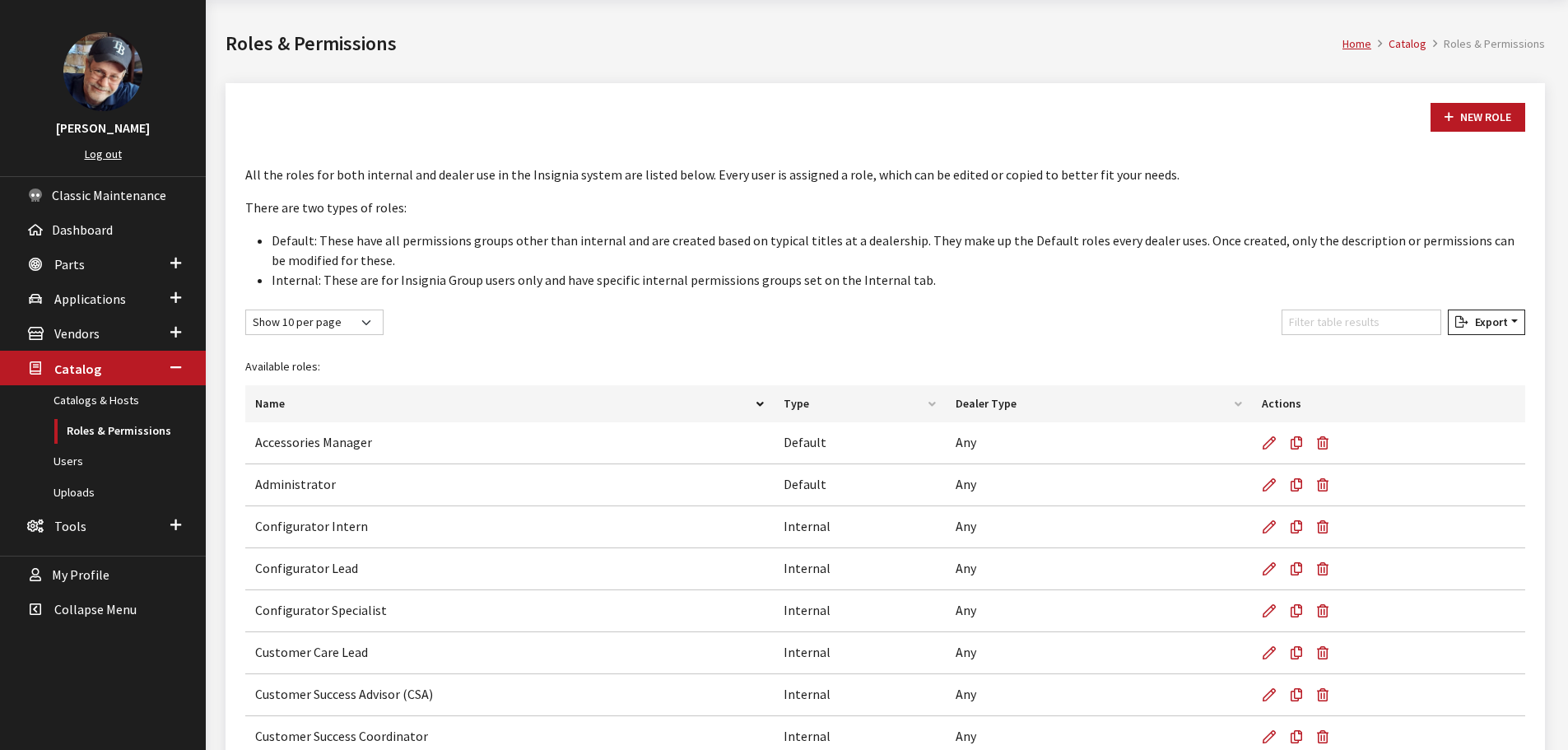
scroll to position [0, 0]
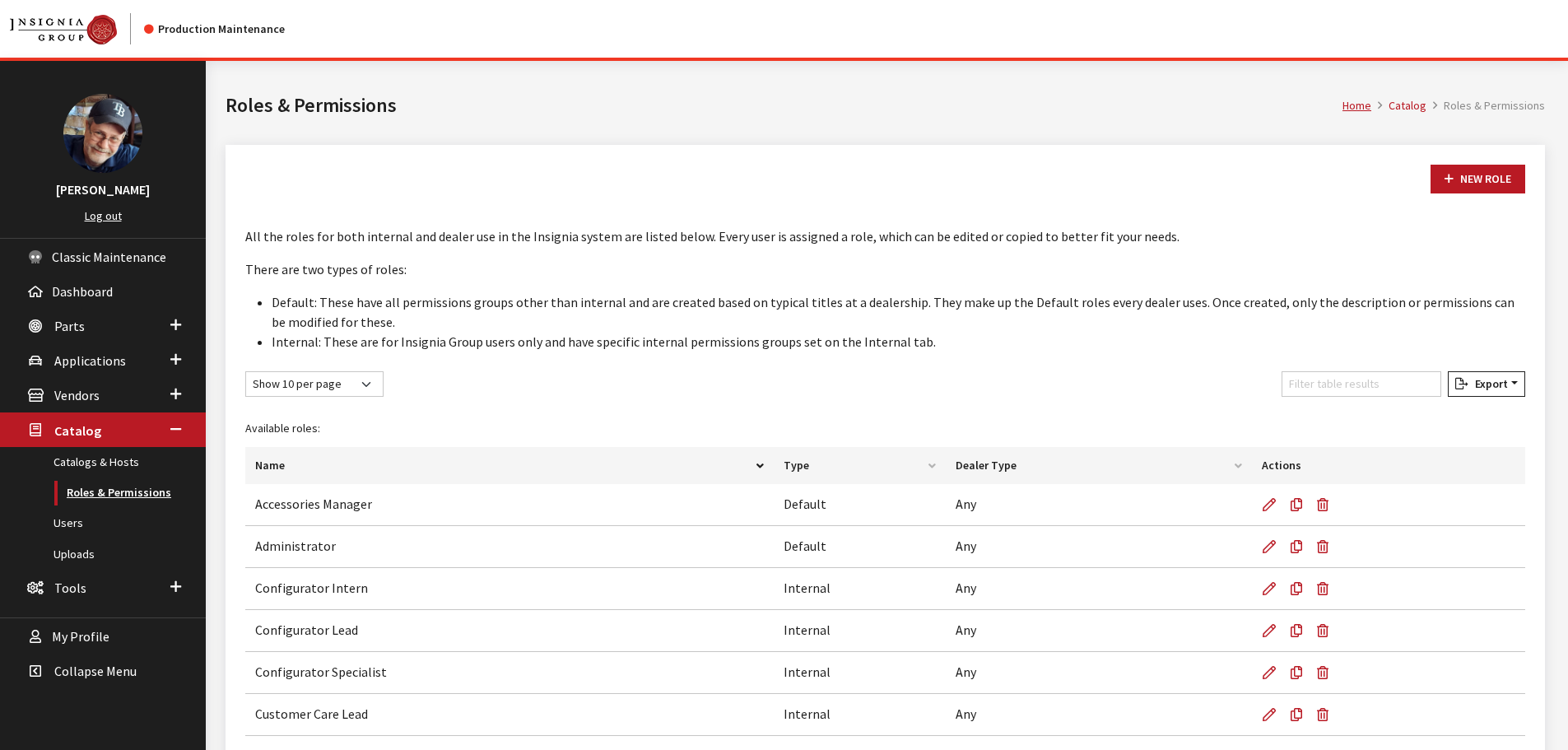
click at [124, 492] on link "Roles & Permissions" at bounding box center [103, 492] width 206 height 31
click at [646, 313] on li "Default: These have all permissions groups other than internal and are created …" at bounding box center [898, 311] width 1254 height 39
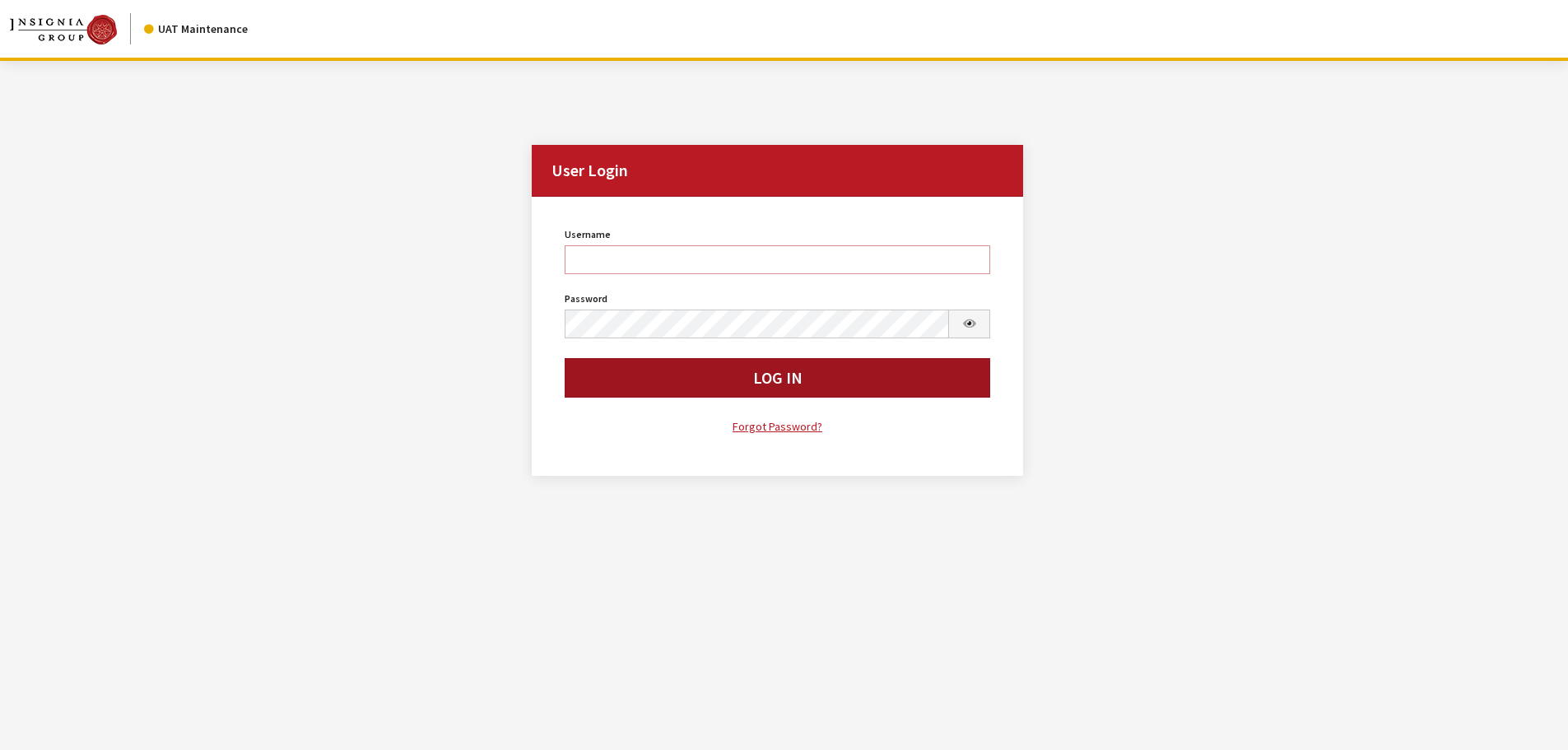
type input "rgoodwin"
click at [640, 379] on button "Log In" at bounding box center [777, 377] width 426 height 39
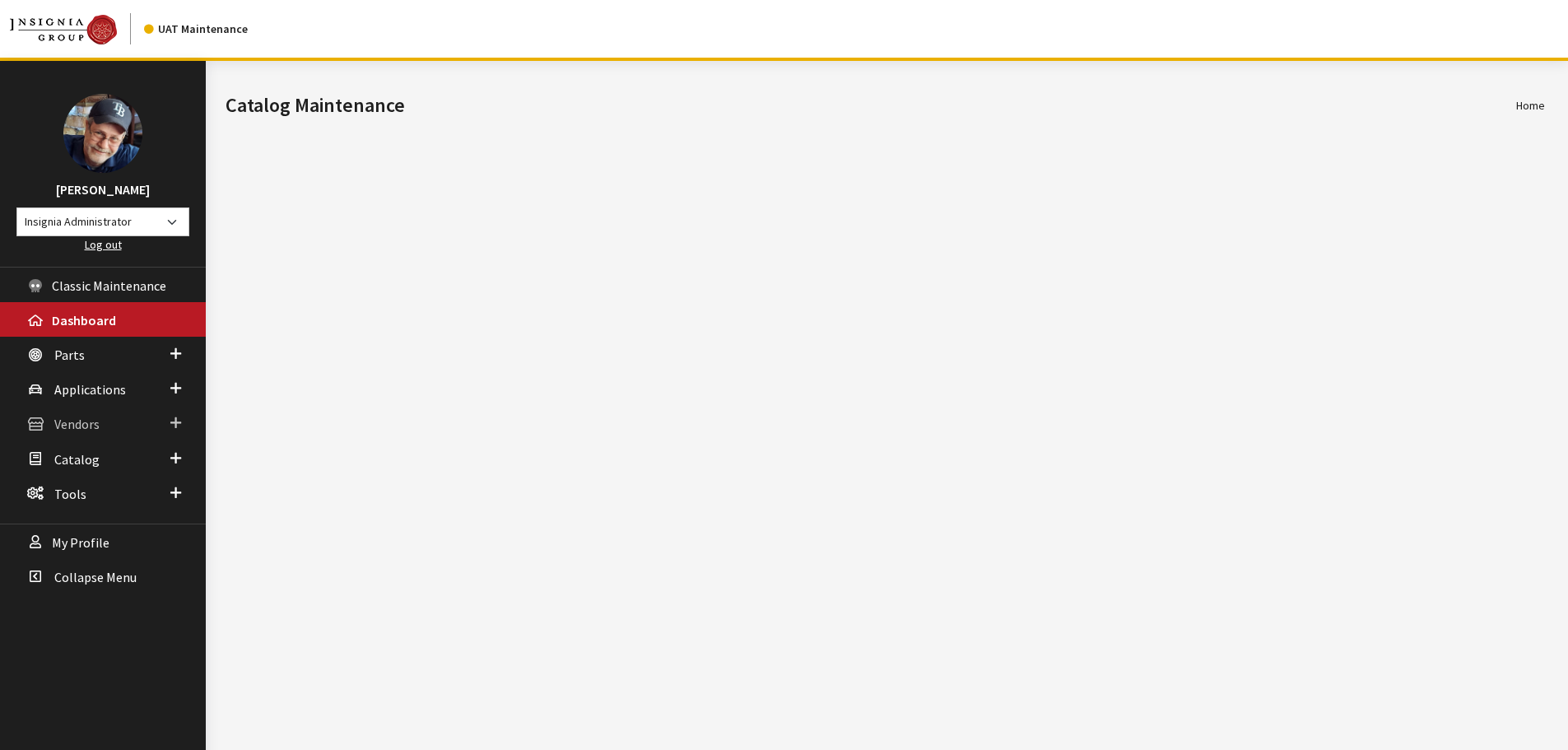
click at [75, 426] on span "Vendors" at bounding box center [77, 425] width 45 height 17
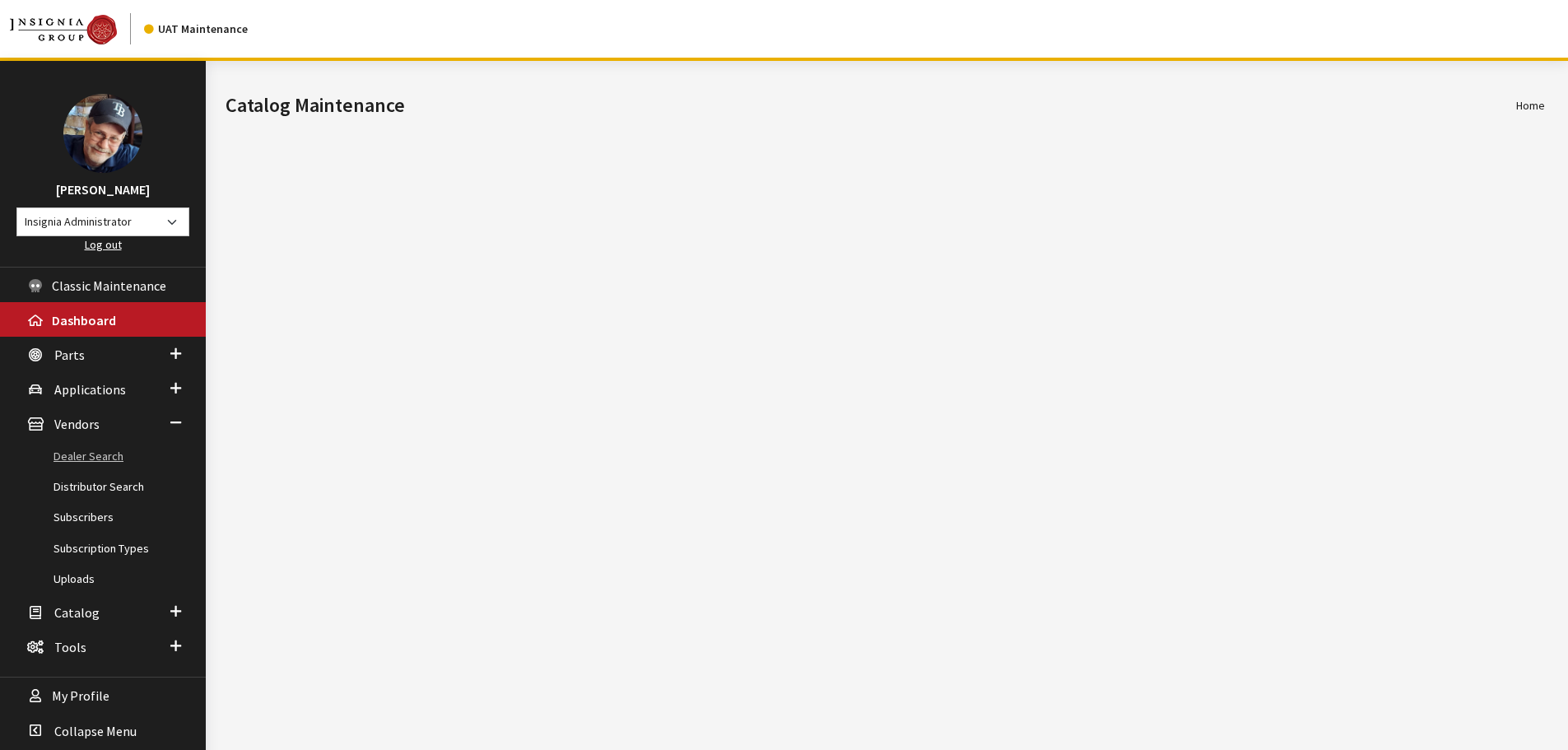
click at [89, 458] on link "Dealer Search" at bounding box center [103, 456] width 206 height 31
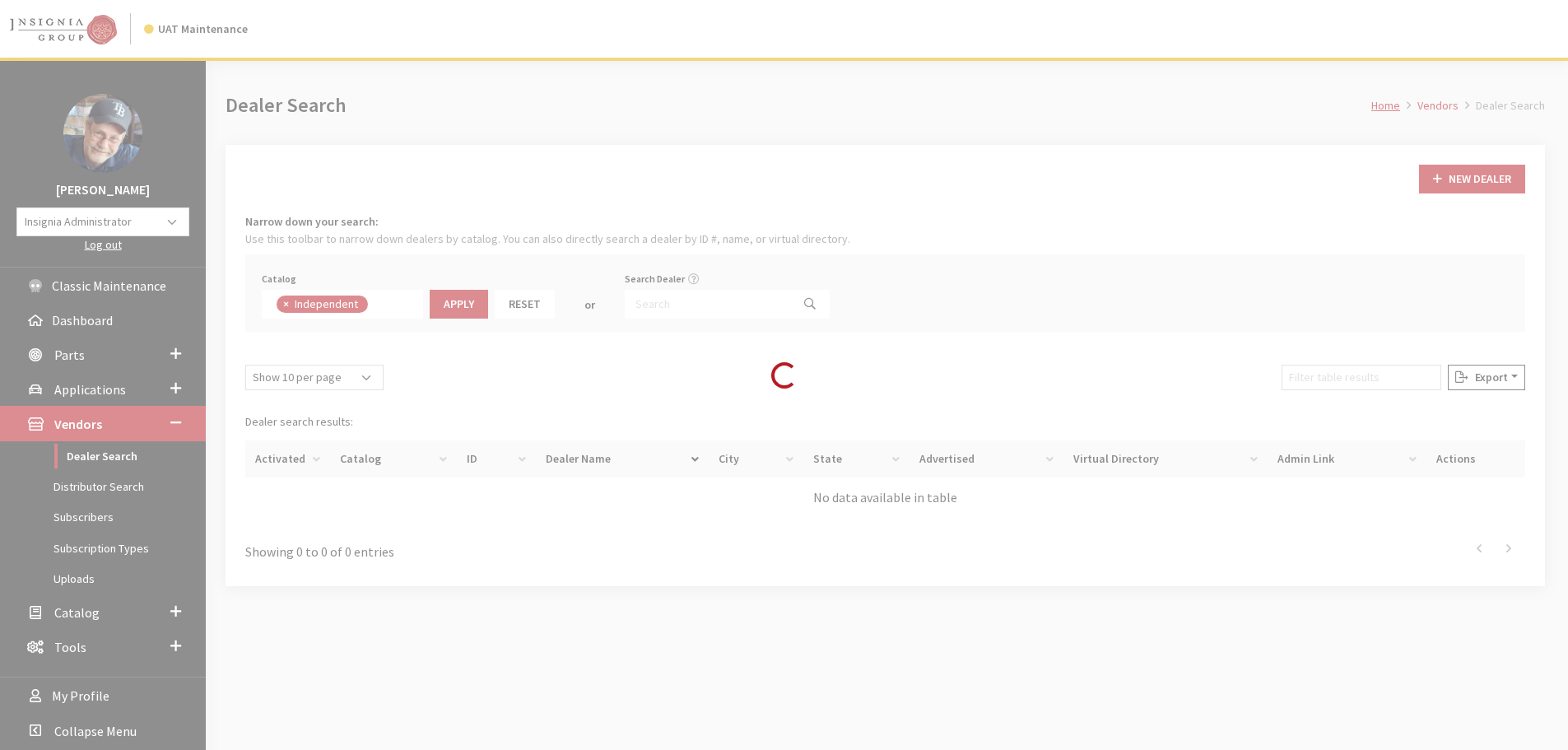
scroll to position [120, 0]
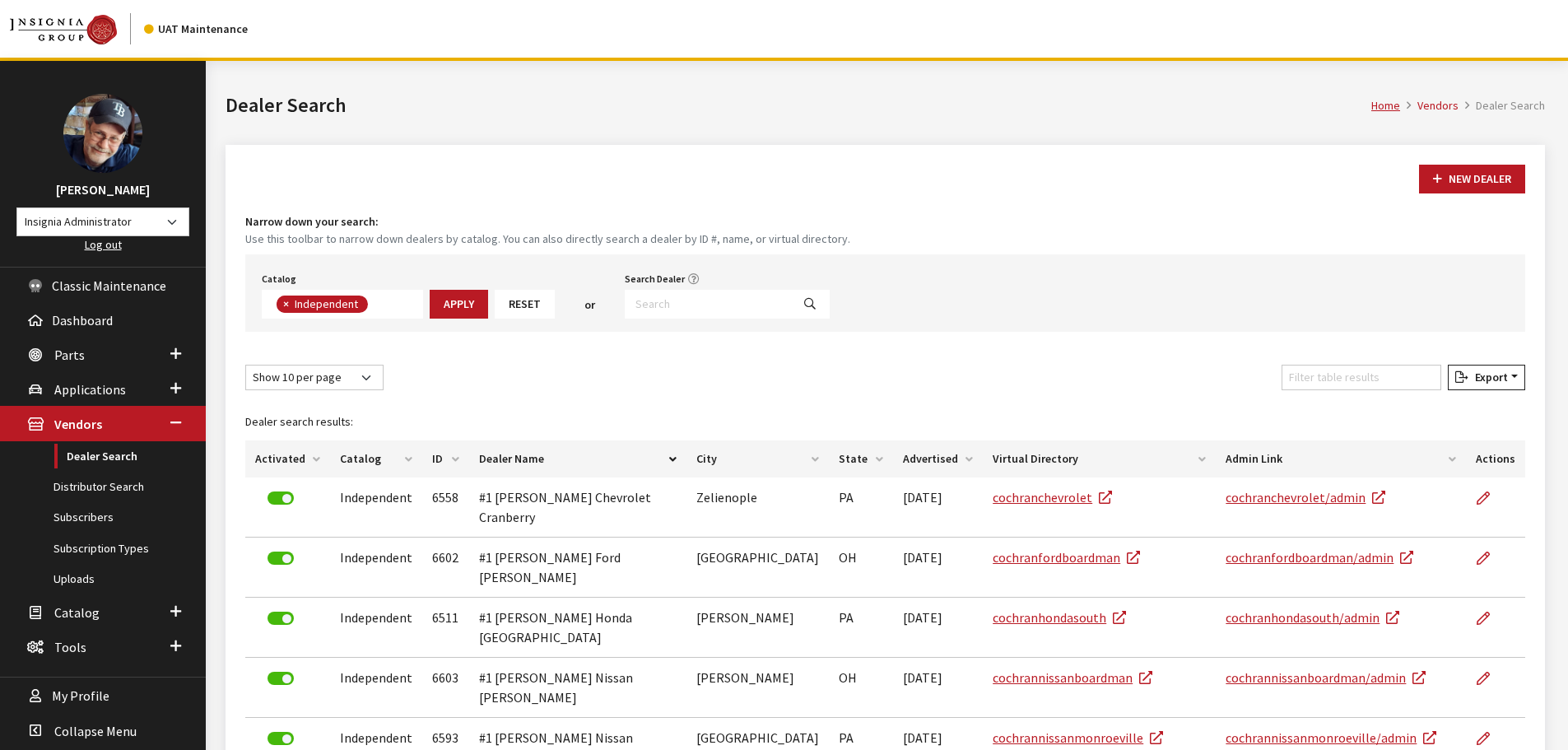
click at [284, 305] on span "×" at bounding box center [285, 304] width 6 height 15
select select
type textarea "ja"
select select "20"
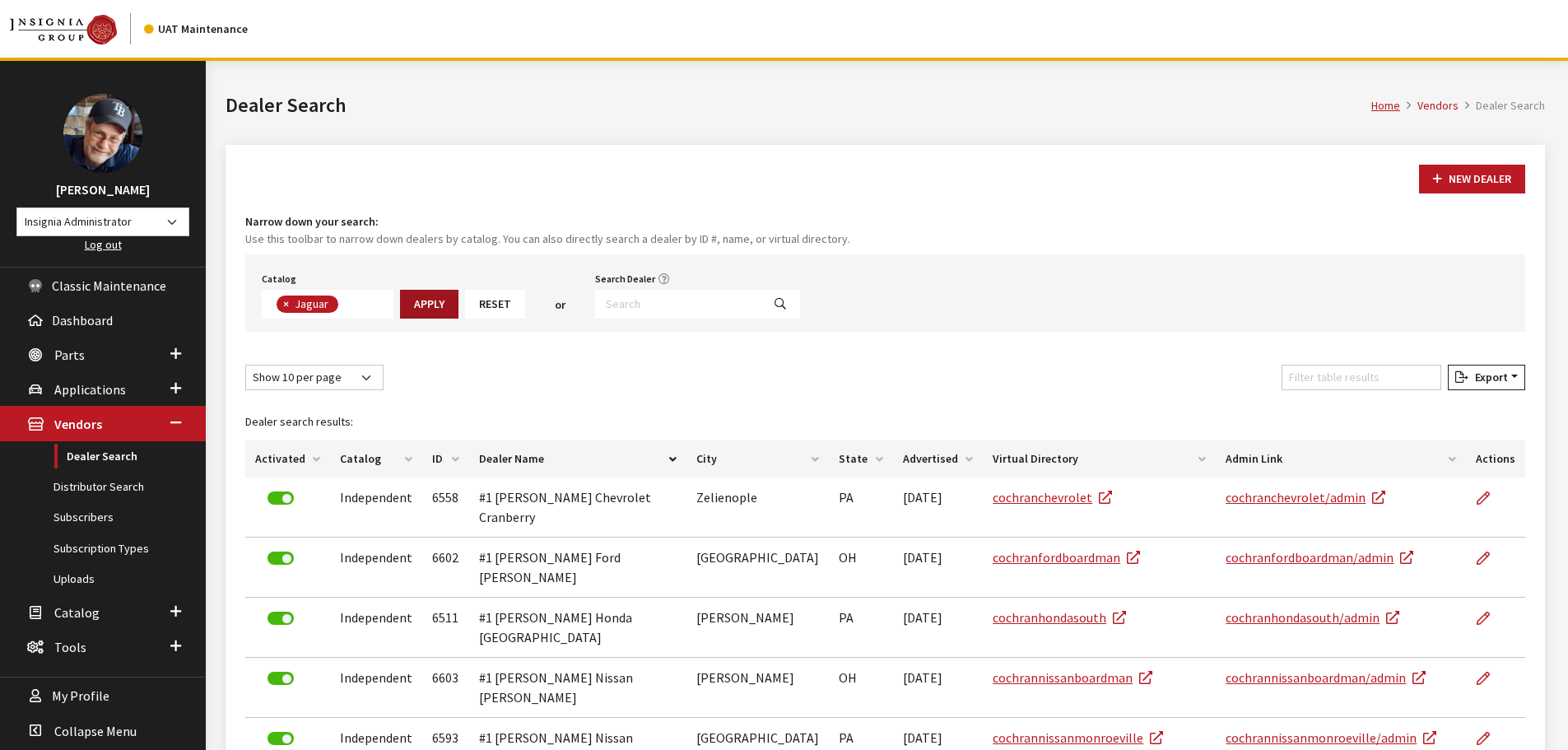
click at [424, 305] on button "Apply" at bounding box center [429, 304] width 58 height 29
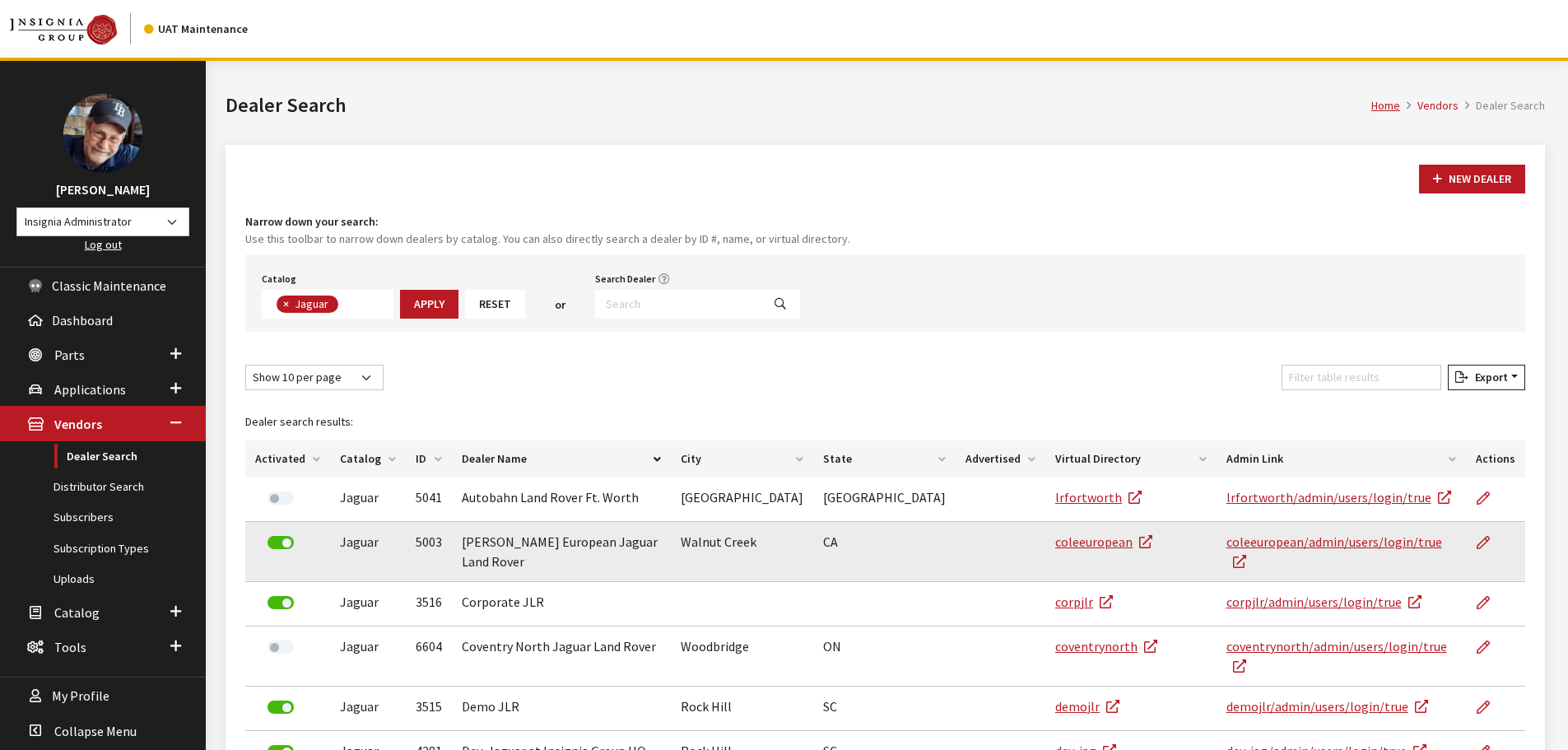
click at [420, 541] on td "5003" at bounding box center [428, 552] width 46 height 60
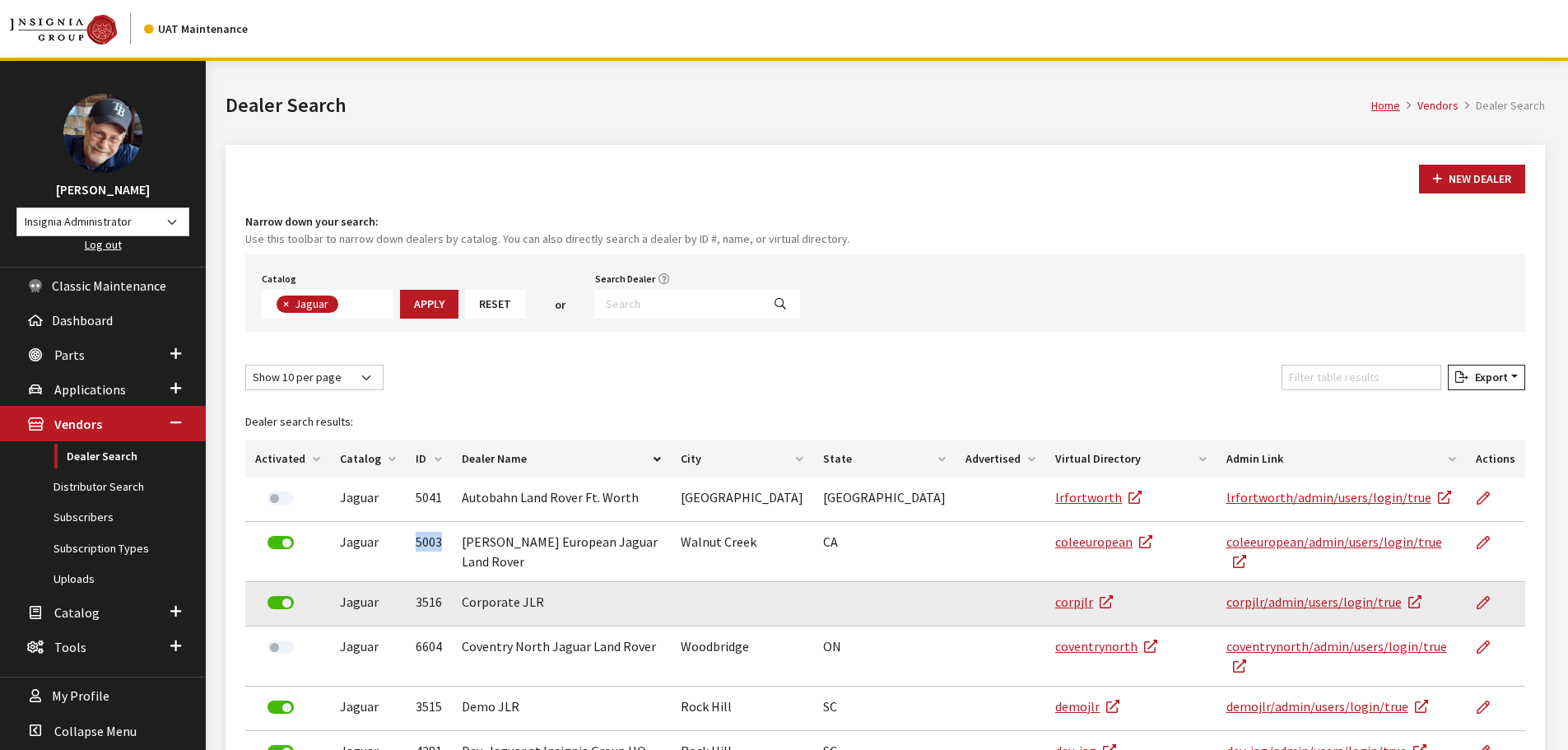
copy td "5003"
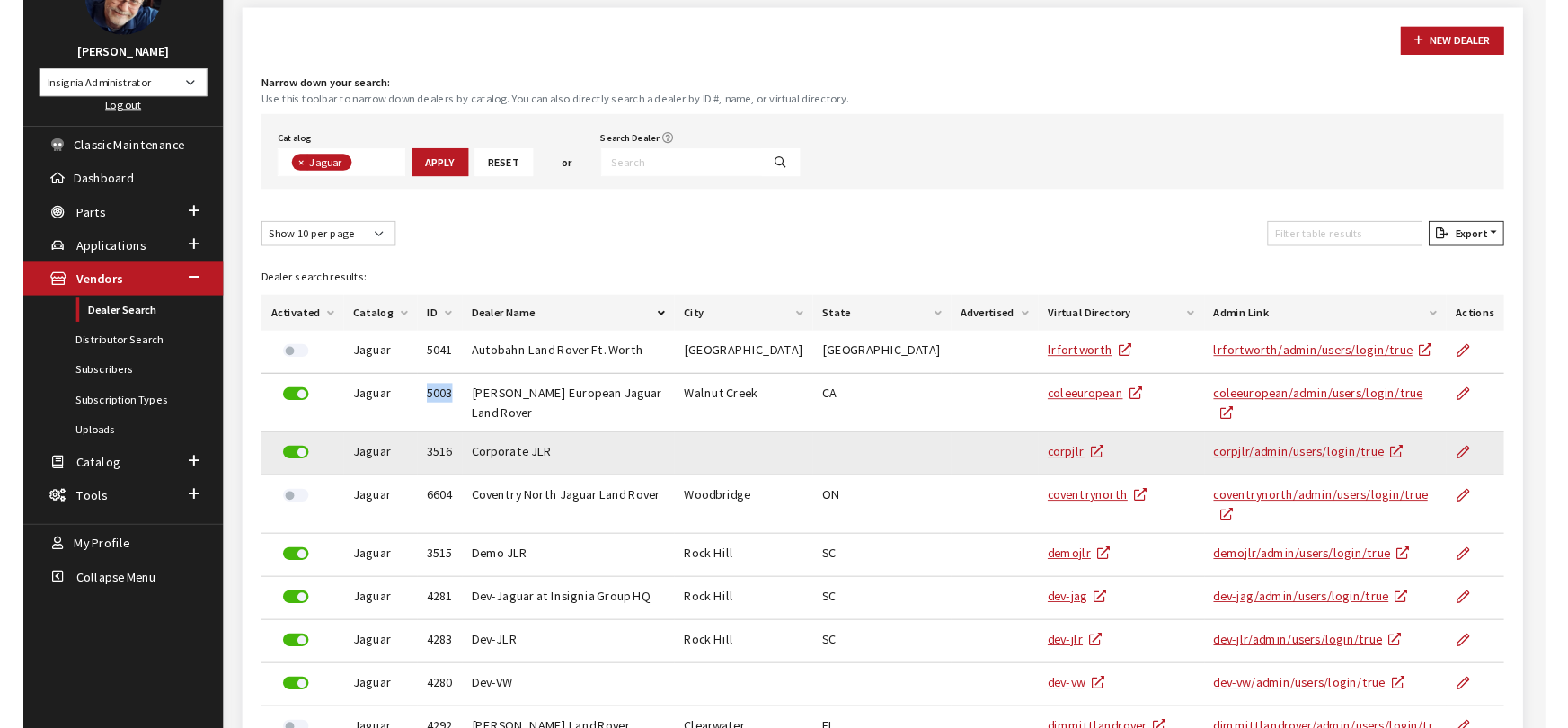
scroll to position [150, 0]
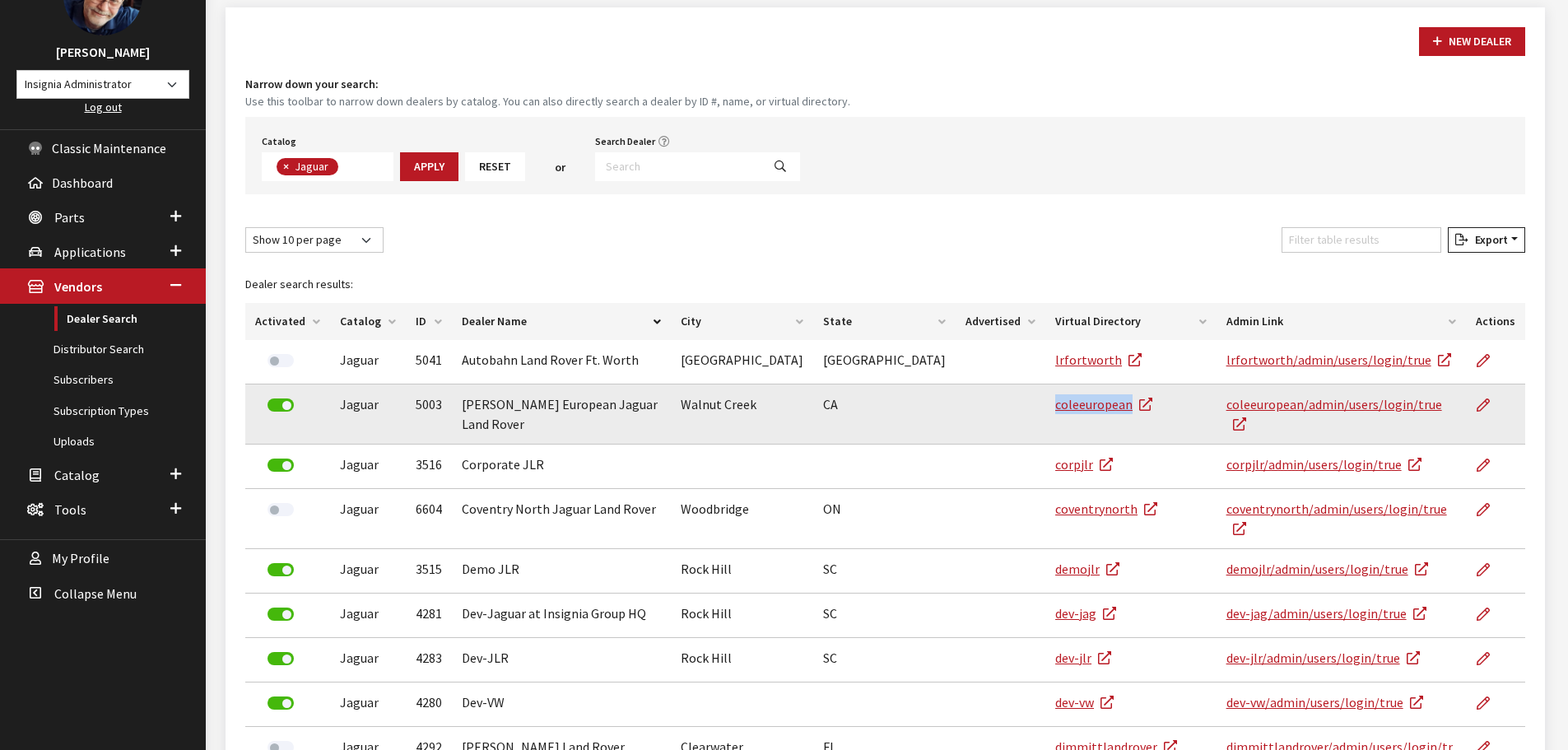
drag, startPoint x: 957, startPoint y: 410, endPoint x: 1047, endPoint y: 423, distance: 90.9
click at [1047, 423] on tr "Jaguar 5003 [PERSON_NAME] European Jaguar Land Rover Walnut Creek [GEOGRAPHIC_D…" at bounding box center [885, 415] width 1279 height 60
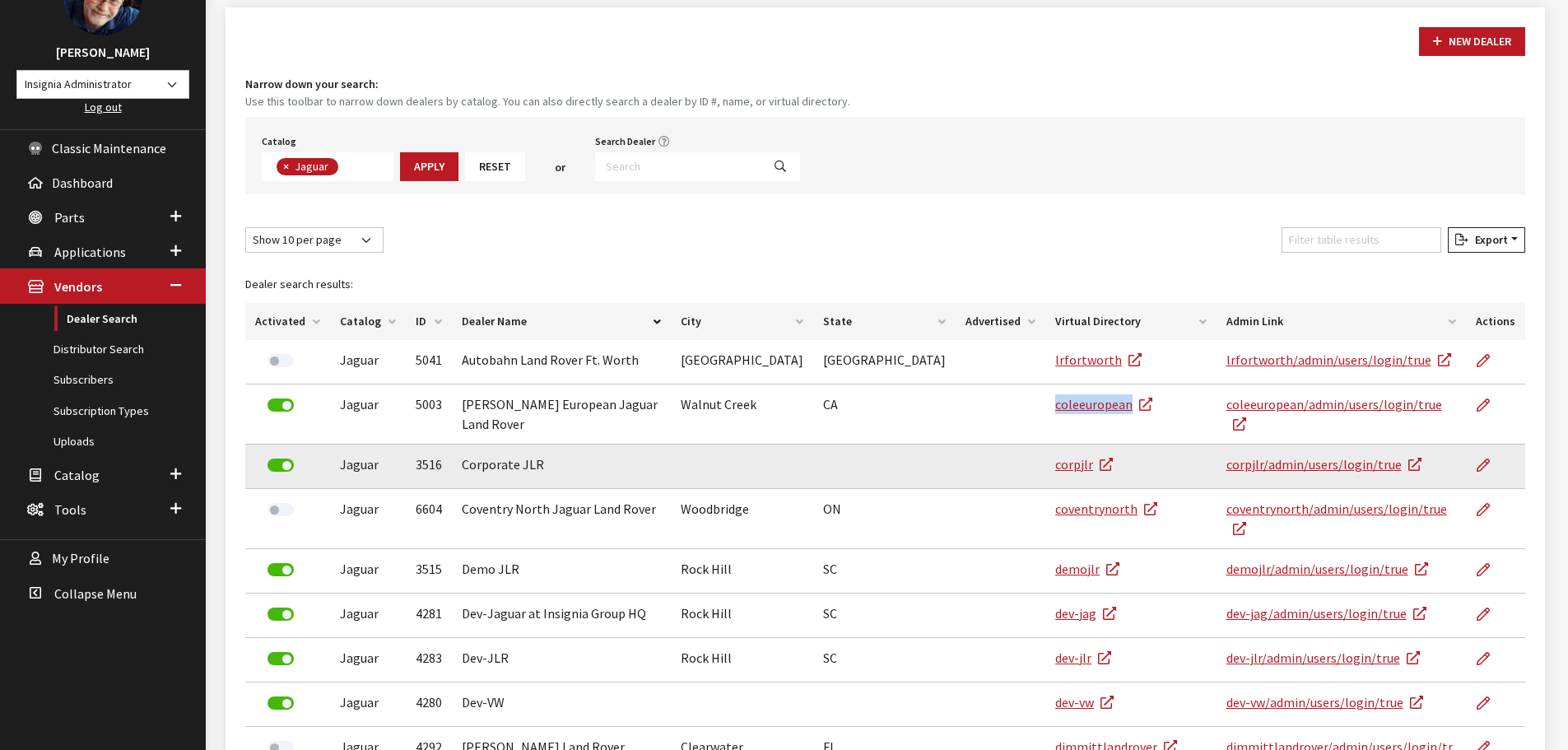
copy tr "coleeuropean"
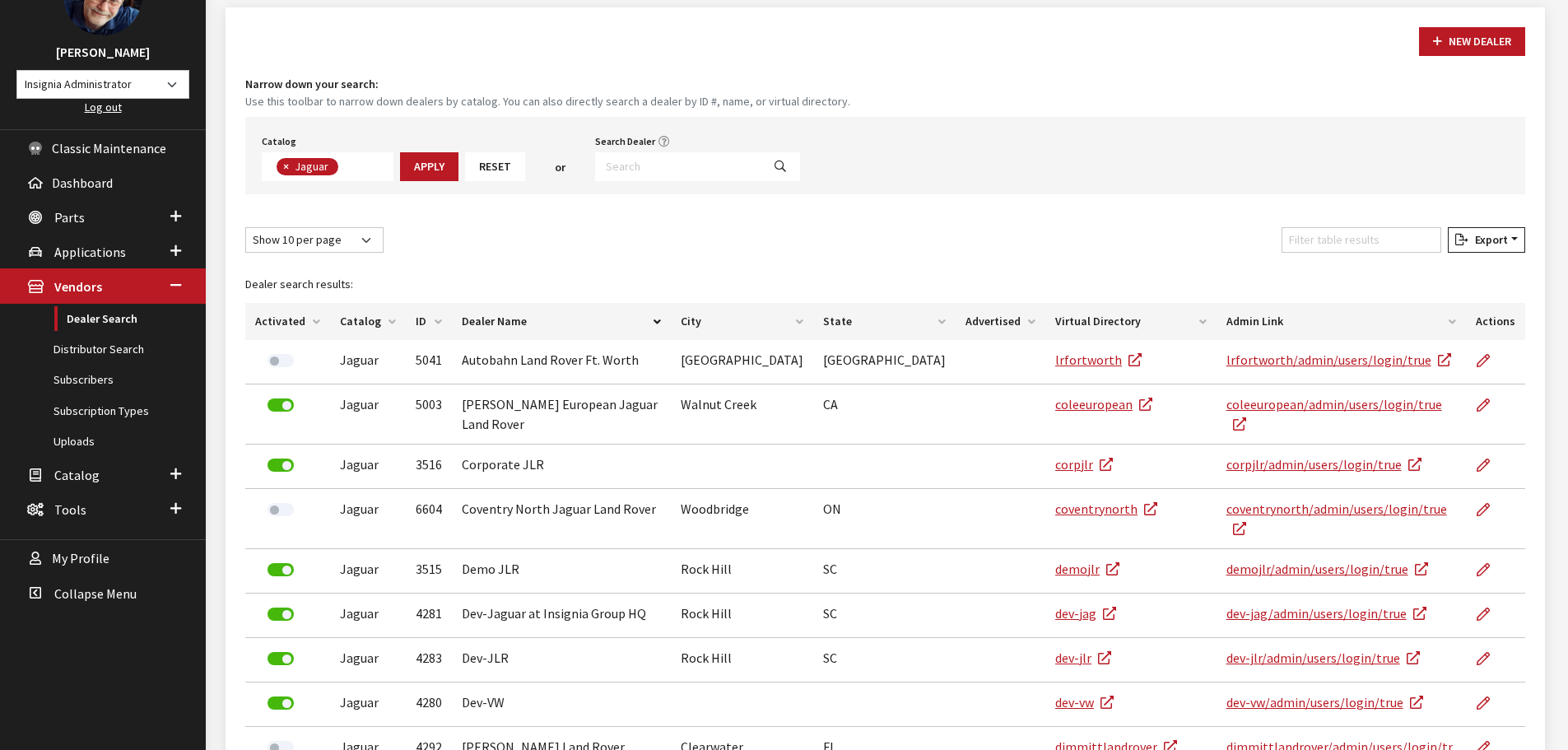
click at [929, 63] on div "New Dealer Narrow down your search: Use this toolbar to narrow down dealers by …" at bounding box center [885, 461] width 1319 height 909
click at [927, 50] on div "New Dealer" at bounding box center [885, 42] width 1286 height 29
